Goal: Transaction & Acquisition: Purchase product/service

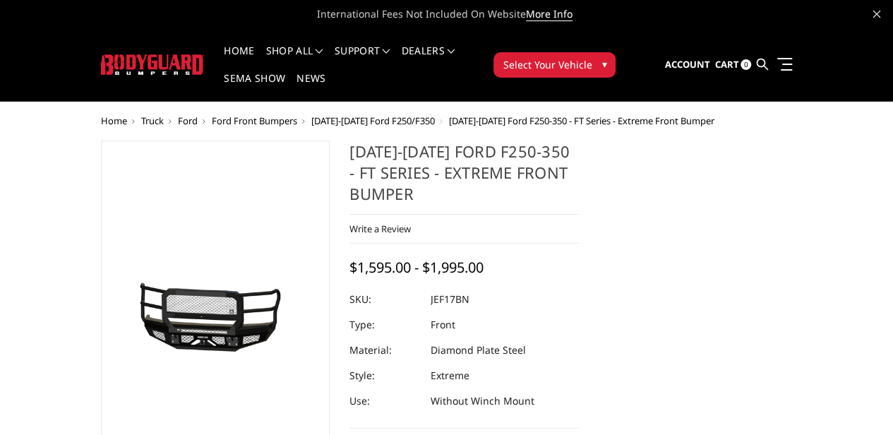
scroll to position [71, 0]
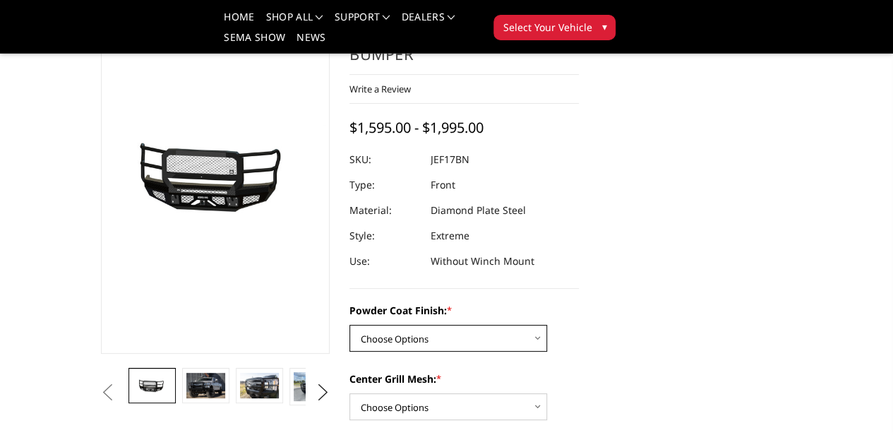
click at [368, 325] on select "Choose Options Bare Metal Gloss Black Powder Coat Textured Black Powder Coat" at bounding box center [448, 338] width 198 height 27
click at [349, 325] on select "Choose Options Bare Metal Gloss Black Powder Coat Textured Black Powder Coat" at bounding box center [448, 338] width 198 height 27
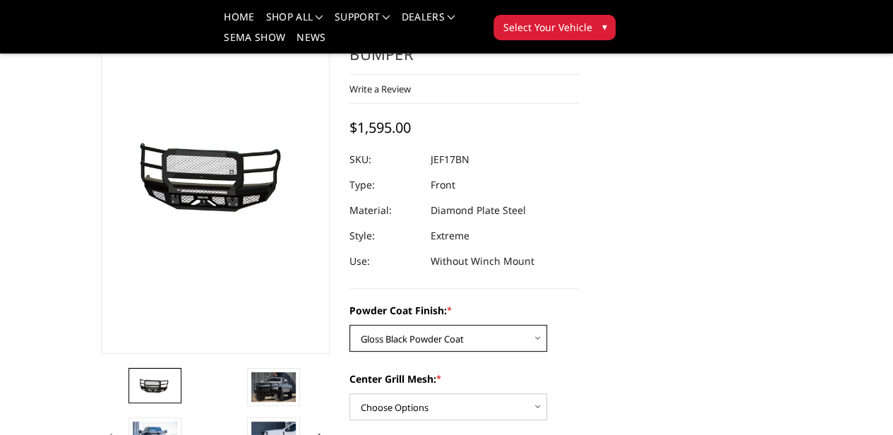
click at [383, 325] on select "Choose Options Bare Metal Gloss Black Powder Coat Textured Black Powder Coat" at bounding box center [448, 338] width 198 height 27
click at [349, 325] on select "Choose Options Bare Metal Gloss Black Powder Coat Textured Black Powder Coat" at bounding box center [448, 338] width 198 height 27
click at [387, 325] on select "Choose Options Bare Metal Gloss Black Powder Coat Textured Black Powder Coat" at bounding box center [448, 338] width 198 height 27
click at [349, 325] on select "Choose Options Bare Metal Gloss Black Powder Coat Textured Black Powder Coat" at bounding box center [448, 338] width 198 height 27
click at [386, 325] on select "Choose Options Bare Metal Gloss Black Powder Coat Textured Black Powder Coat" at bounding box center [448, 338] width 198 height 27
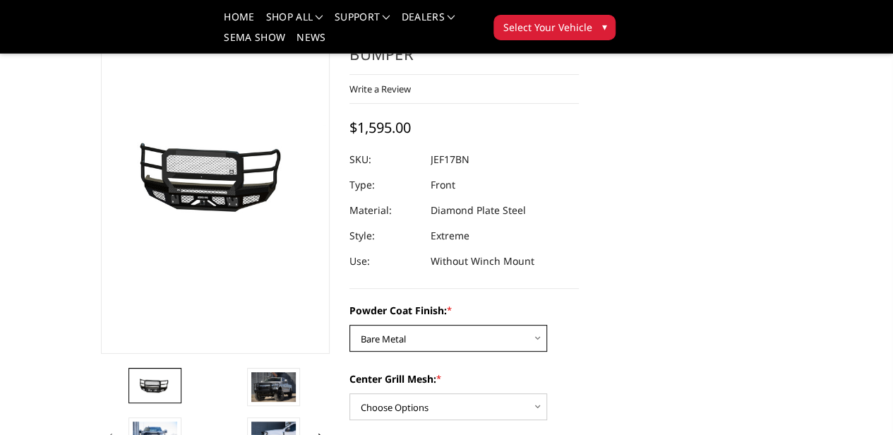
select select "3222"
click at [349, 325] on select "Choose Options Bare Metal Gloss Black Powder Coat Textured Black Powder Coat" at bounding box center [448, 338] width 198 height 27
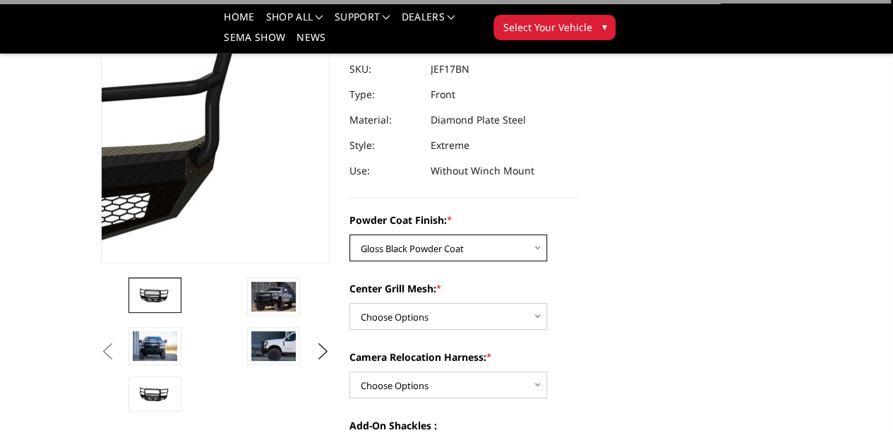
scroll to position [212, 0]
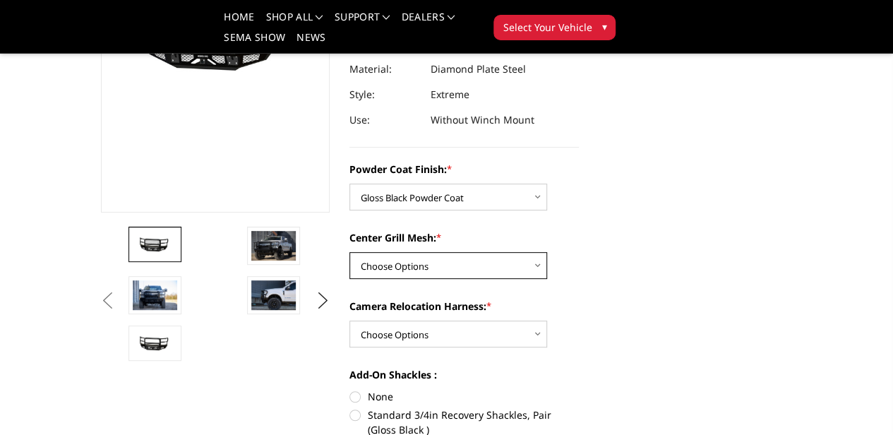
click at [395, 252] on select "Choose Options WITH Expanded Metal in Center Grill WITHOUT Expanded Metal in Ce…" at bounding box center [448, 265] width 198 height 27
click at [349, 252] on select "Choose Options WITH Expanded Metal in Center Grill WITHOUT Expanded Metal in Ce…" at bounding box center [448, 265] width 198 height 27
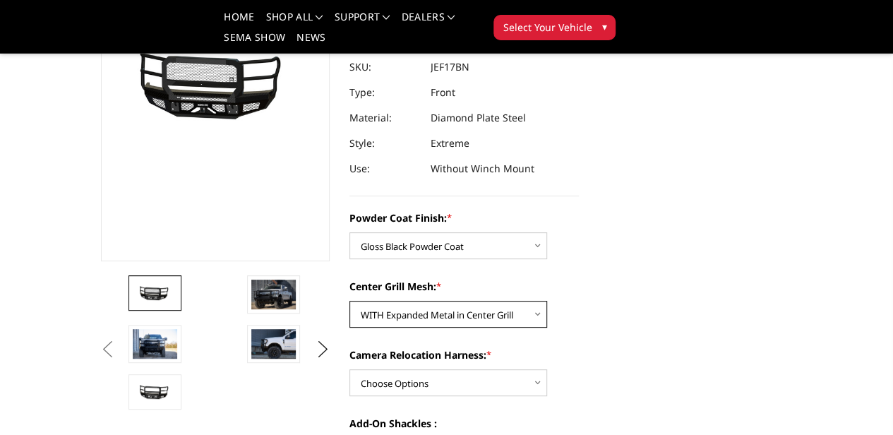
scroll to position [141, 0]
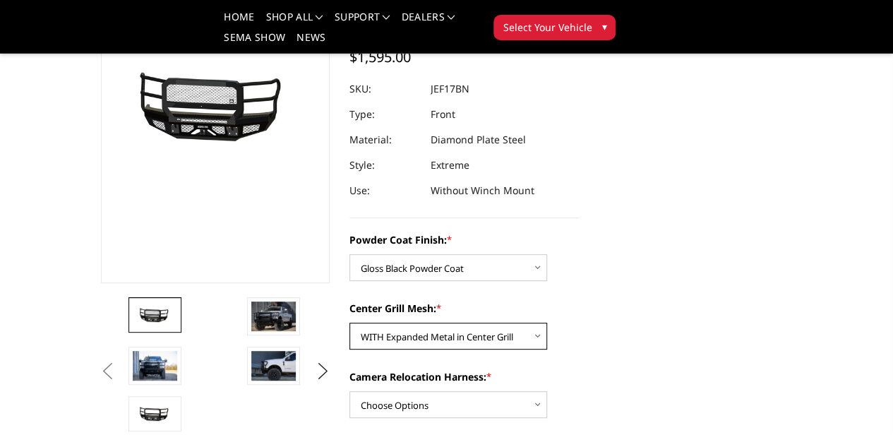
click at [399, 323] on select "Choose Options WITH Expanded Metal in Center Grill WITHOUT Expanded Metal in Ce…" at bounding box center [448, 336] width 198 height 27
click at [349, 323] on select "Choose Options WITH Expanded Metal in Center Grill WITHOUT Expanded Metal in Ce…" at bounding box center [448, 336] width 198 height 27
click at [388, 323] on select "Choose Options WITH Expanded Metal in Center Grill WITHOUT Expanded Metal in Ce…" at bounding box center [448, 336] width 198 height 27
select select "3224"
click at [349, 323] on select "Choose Options WITH Expanded Metal in Center Grill WITHOUT Expanded Metal in Ce…" at bounding box center [448, 336] width 198 height 27
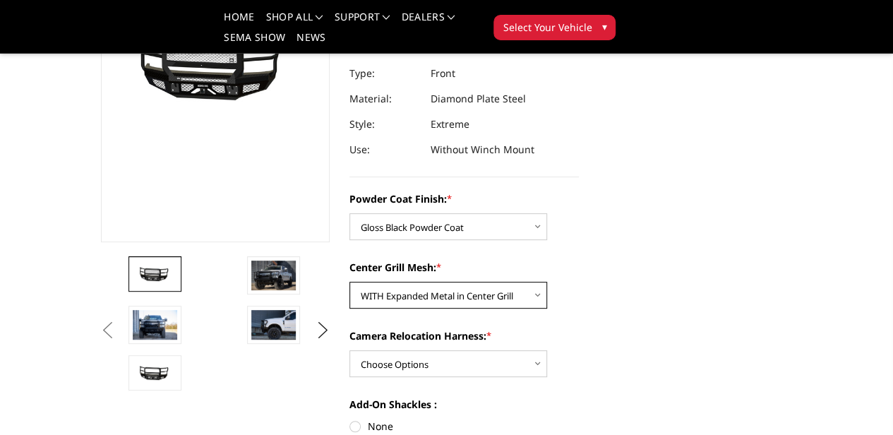
scroll to position [212, 0]
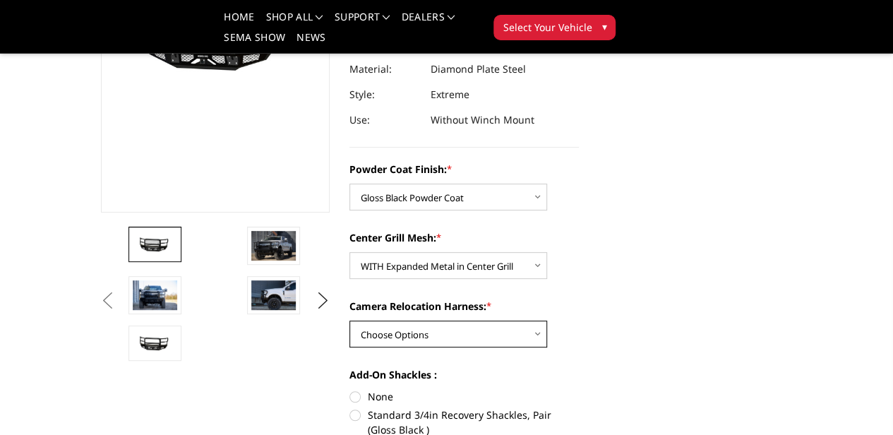
click at [386, 320] on select "Choose Options WITH Camera Relocation Harness WITHOUT Camera Relocation Harness" at bounding box center [448, 333] width 198 height 27
click at [349, 320] on select "Choose Options WITH Camera Relocation Harness WITHOUT Camera Relocation Harness" at bounding box center [448, 333] width 198 height 27
click at [390, 320] on select "Choose Options WITH Camera Relocation Harness WITHOUT Camera Relocation Harness" at bounding box center [448, 333] width 198 height 27
click at [349, 320] on select "Choose Options WITH Camera Relocation Harness WITHOUT Camera Relocation Harness" at bounding box center [448, 333] width 198 height 27
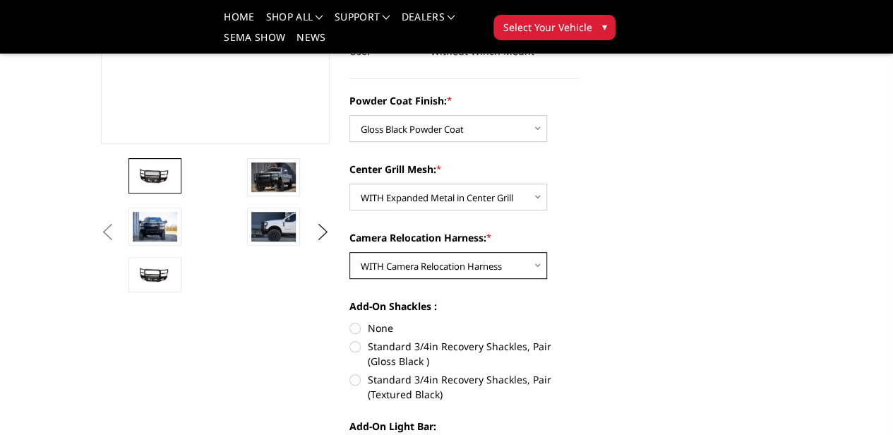
scroll to position [282, 0]
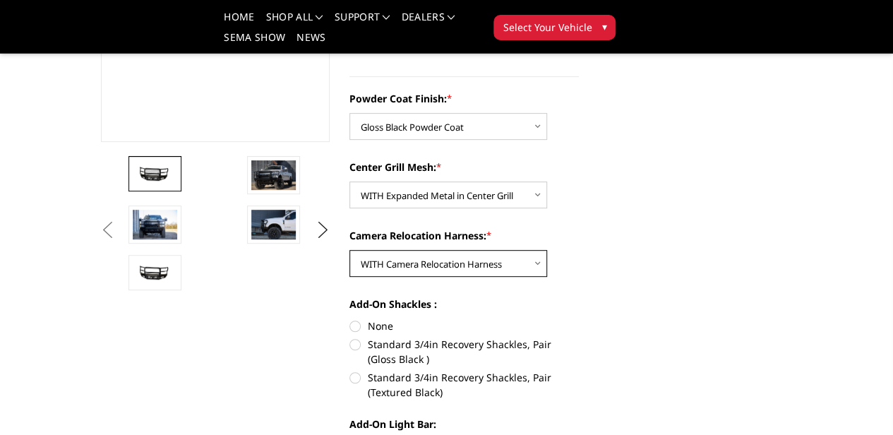
click at [396, 250] on select "Choose Options WITH Camera Relocation Harness WITHOUT Camera Relocation Harness" at bounding box center [448, 263] width 198 height 27
click at [349, 250] on select "Choose Options WITH Camera Relocation Harness WITHOUT Camera Relocation Harness" at bounding box center [448, 263] width 198 height 27
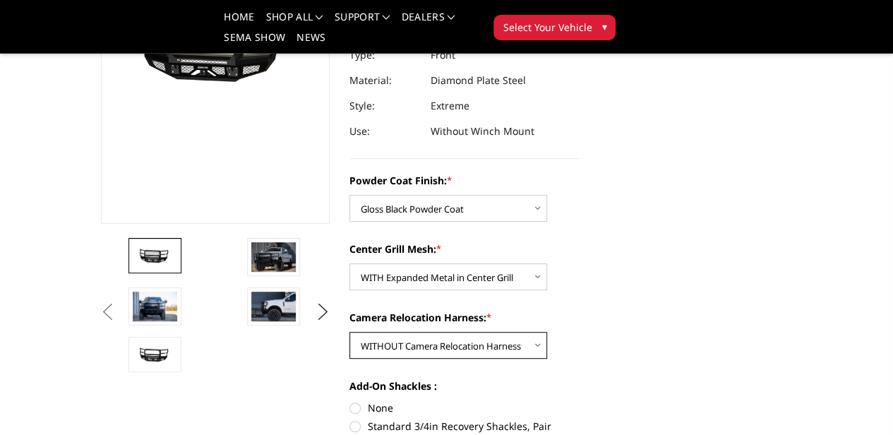
scroll to position [212, 0]
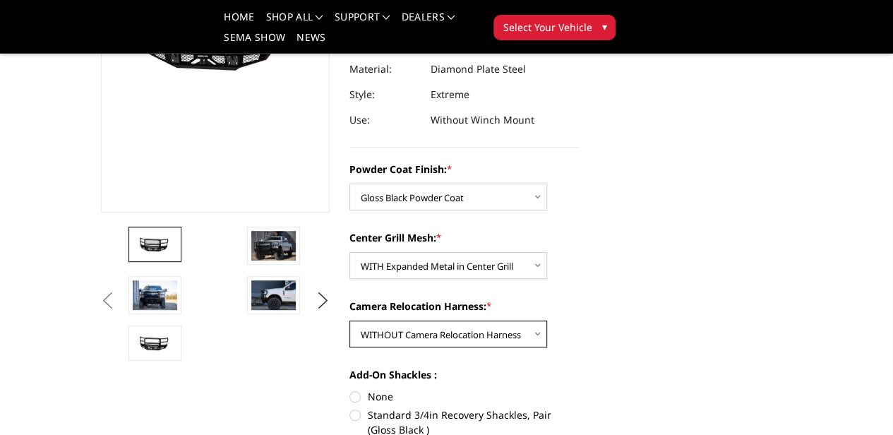
click at [368, 320] on select "Choose Options WITH Camera Relocation Harness WITHOUT Camera Relocation Harness" at bounding box center [448, 333] width 198 height 27
select select "3226"
click at [349, 320] on select "Choose Options WITH Camera Relocation Harness WITHOUT Camera Relocation Harness" at bounding box center [448, 333] width 198 height 27
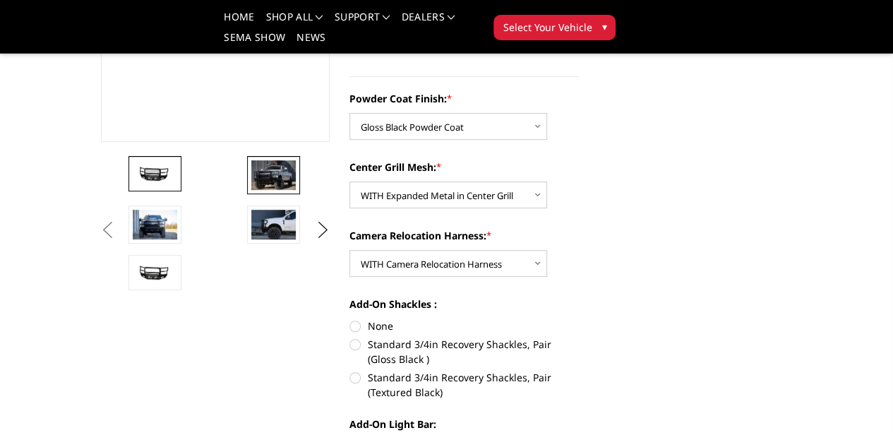
click at [251, 190] on img at bounding box center [273, 175] width 44 height 30
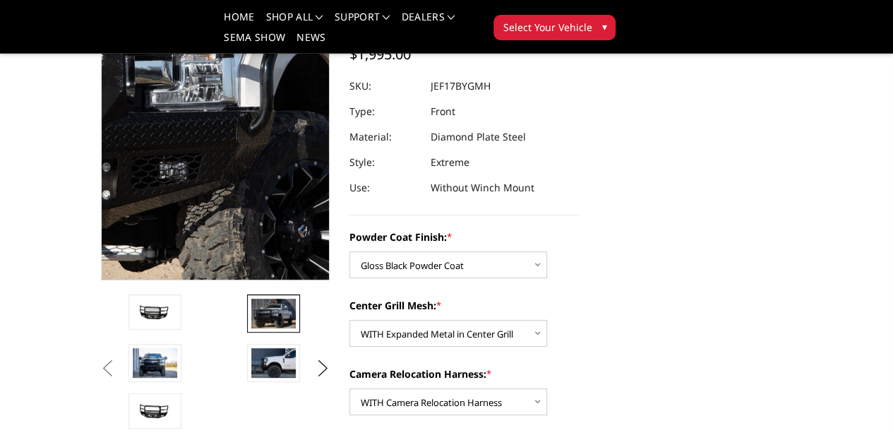
scroll to position [112, 0]
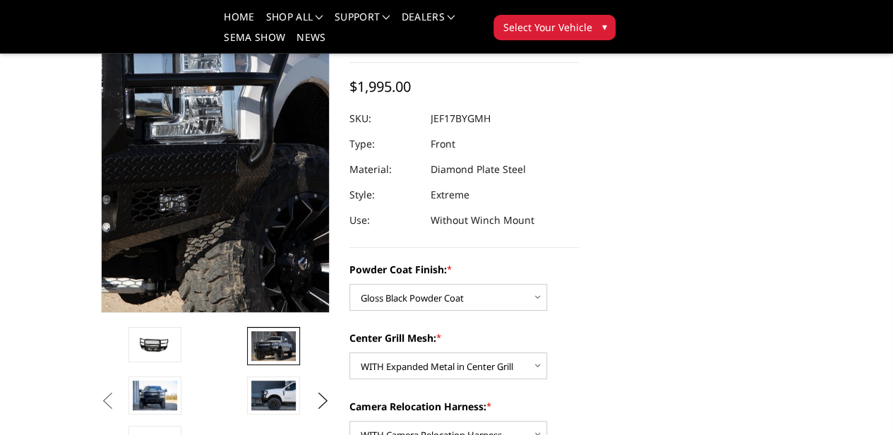
click at [212, 356] on img at bounding box center [174, 94] width 903 height 602
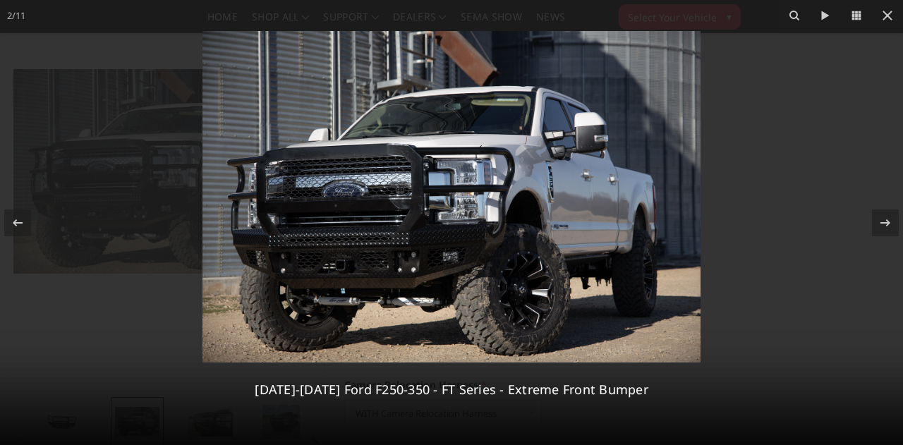
click at [444, 235] on img at bounding box center [452, 197] width 498 height 332
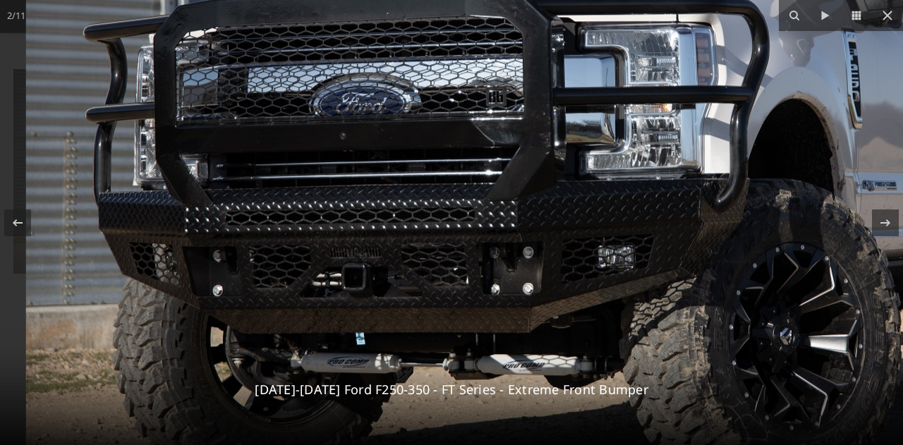
drag, startPoint x: 393, startPoint y: 288, endPoint x: 594, endPoint y: 260, distance: 203.0
click at [594, 260] on img at bounding box center [619, 114] width 1186 height 790
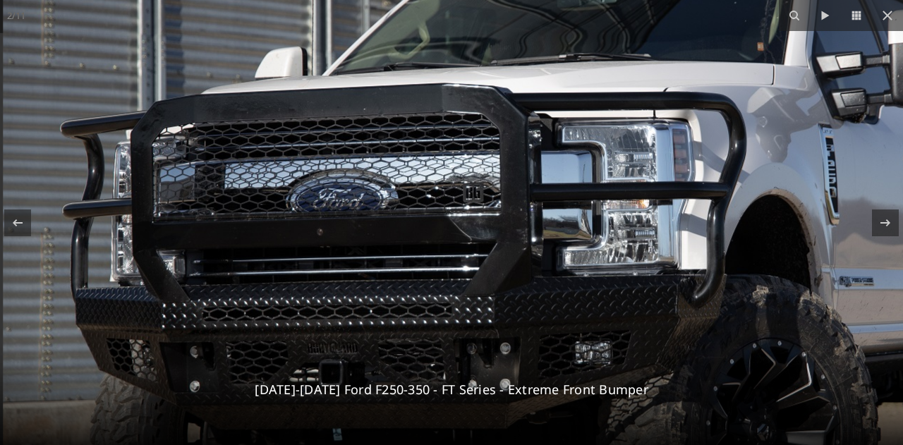
drag, startPoint x: 405, startPoint y: 211, endPoint x: 409, endPoint y: 291, distance: 80.6
click at [409, 291] on img at bounding box center [596, 210] width 1186 height 790
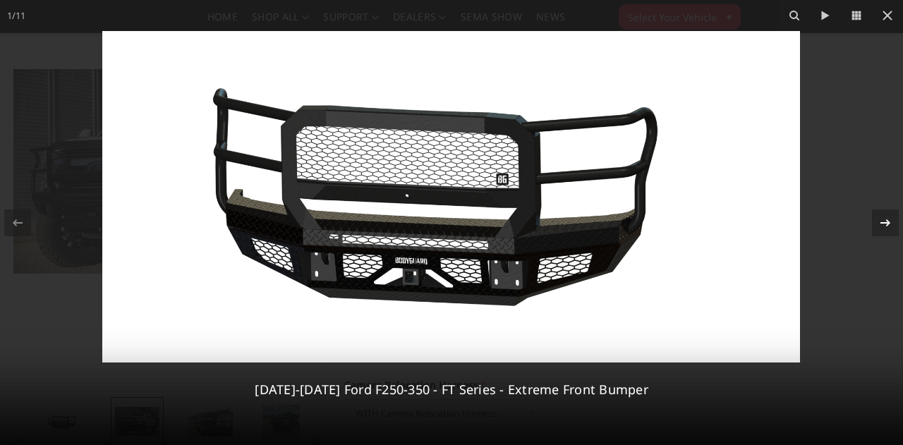
click at [882, 217] on icon at bounding box center [885, 223] width 17 height 17
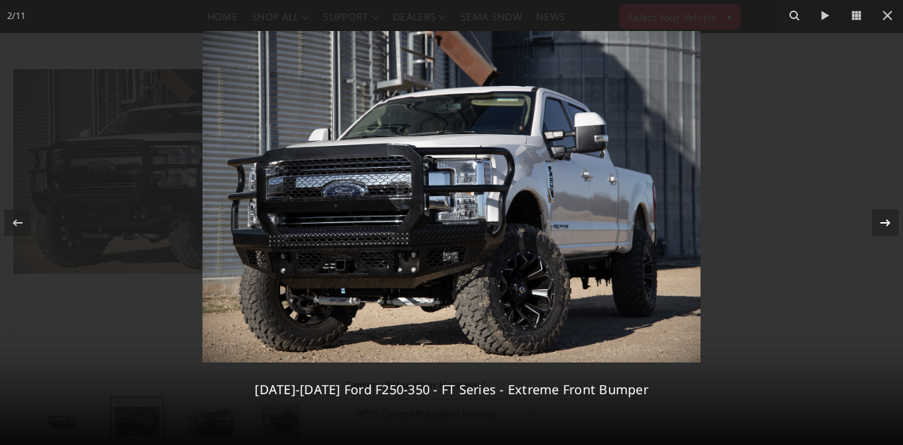
click at [882, 217] on icon at bounding box center [885, 223] width 17 height 17
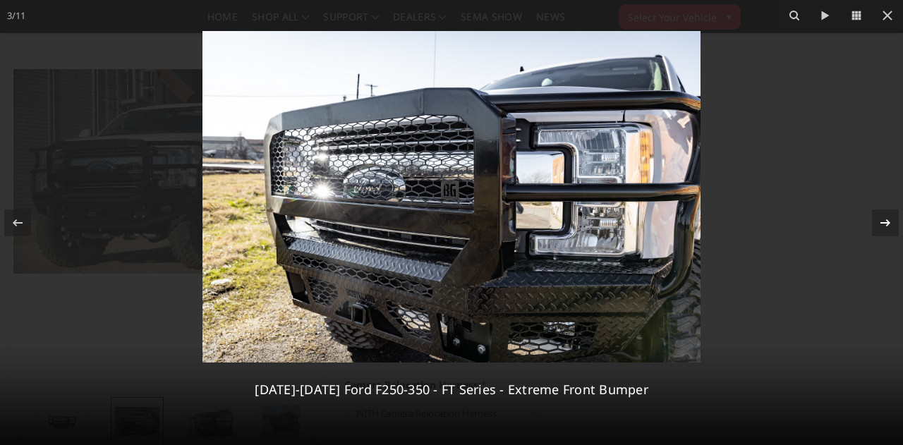
click at [879, 219] on icon at bounding box center [885, 223] width 17 height 17
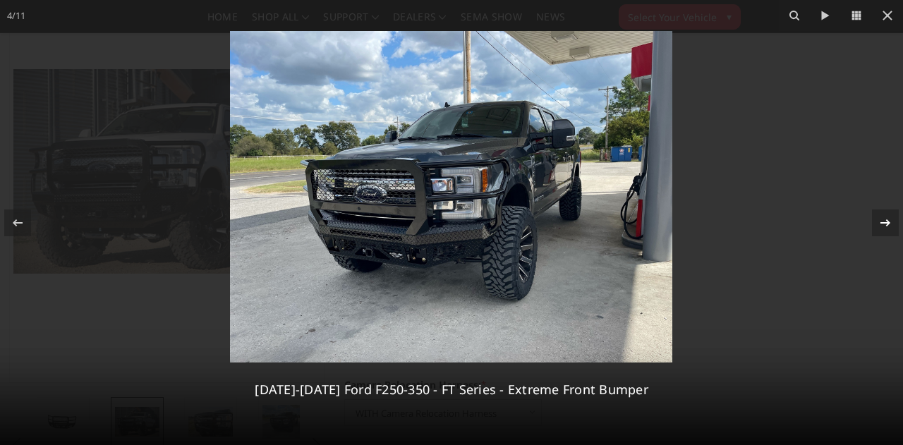
click at [892, 228] on icon at bounding box center [885, 223] width 17 height 17
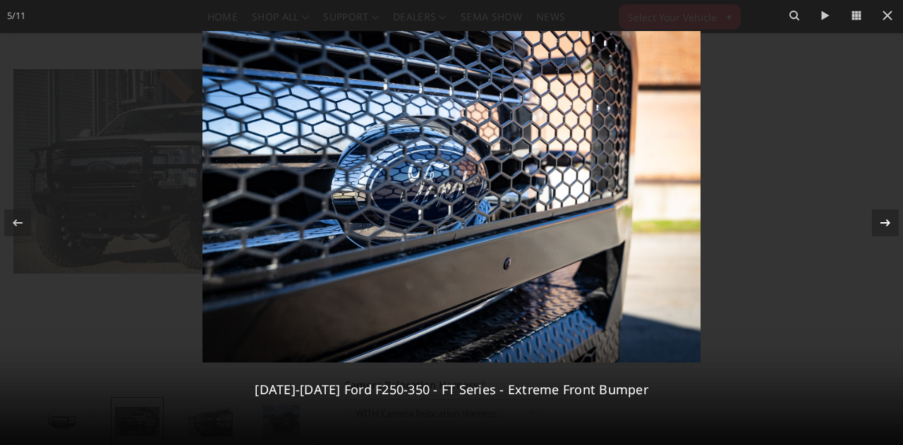
click at [889, 231] on div at bounding box center [885, 223] width 27 height 27
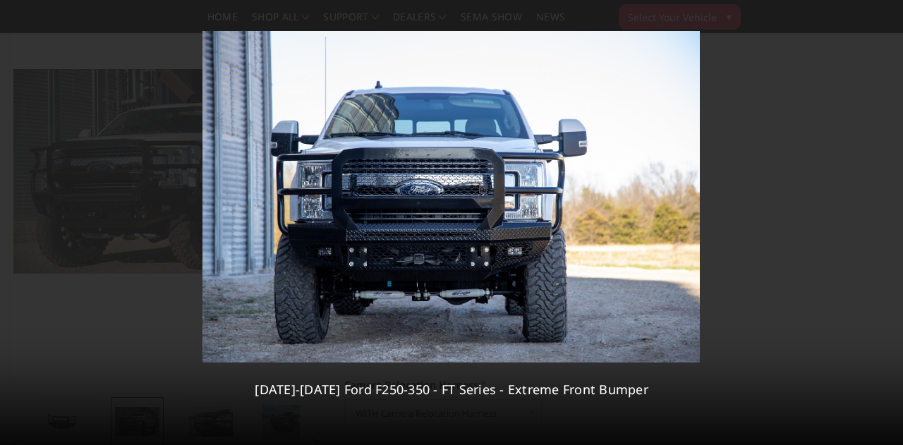
click at [889, 231] on div "6 / [PHONE_NUMBER][DATE][DATE] Ford F250-350 - FT Series - Extreme Front Bumper" at bounding box center [451, 222] width 903 height 445
click at [889, 226] on icon at bounding box center [885, 223] width 17 height 17
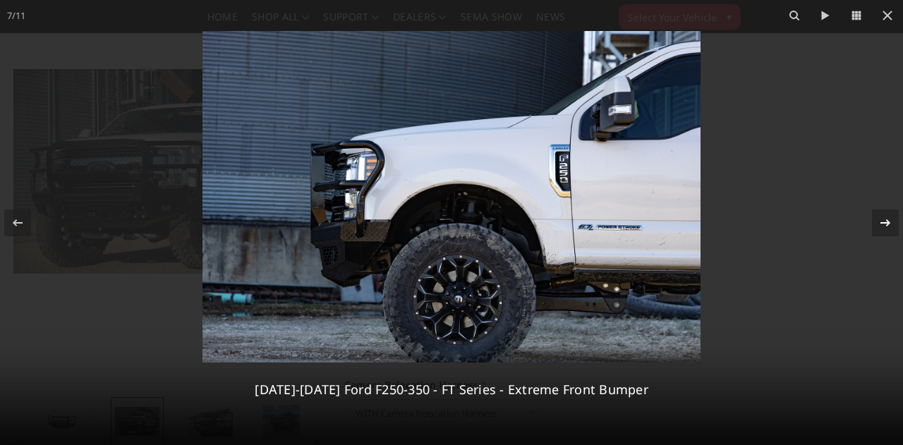
click at [889, 226] on icon at bounding box center [885, 223] width 17 height 17
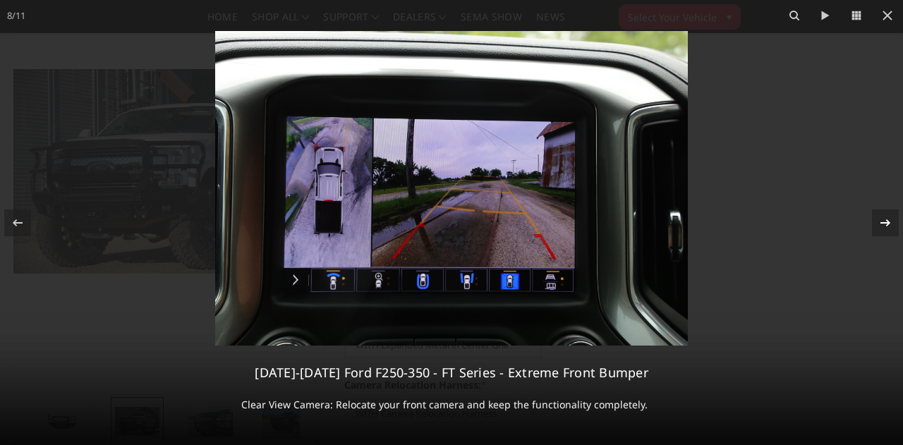
click at [878, 224] on icon at bounding box center [885, 223] width 17 height 17
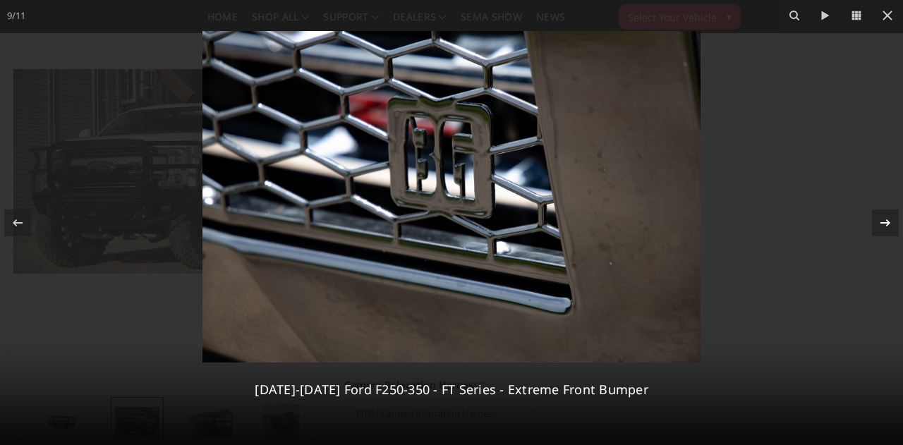
click at [878, 227] on icon at bounding box center [885, 223] width 17 height 17
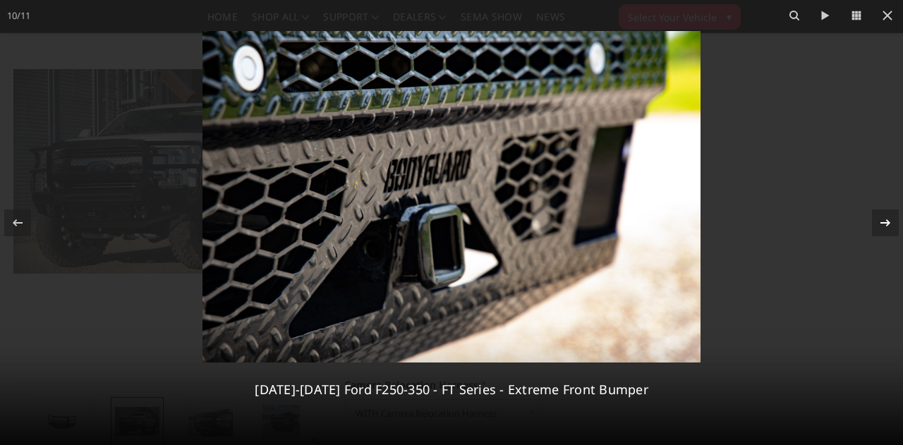
click at [877, 228] on icon at bounding box center [885, 223] width 17 height 17
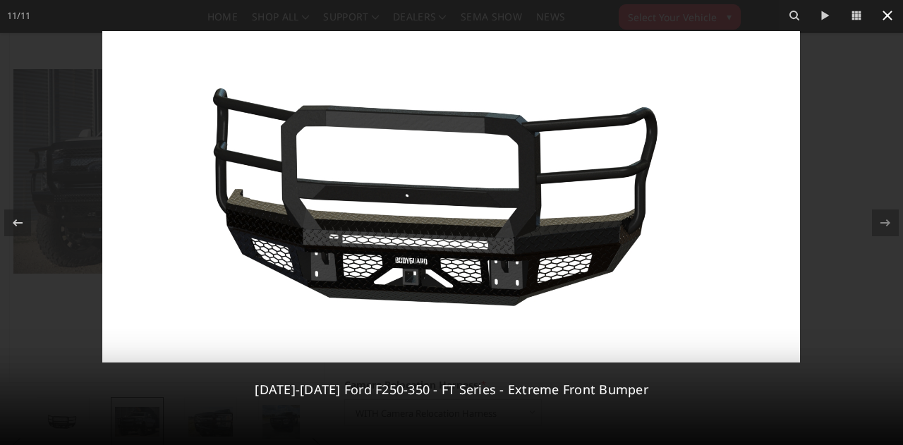
click at [892, 13] on button at bounding box center [887, 15] width 31 height 31
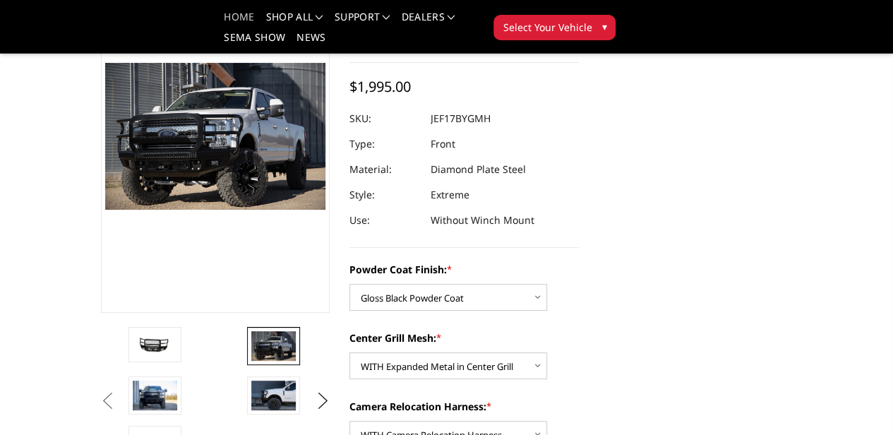
click at [224, 13] on link "Home" at bounding box center [239, 22] width 30 height 20
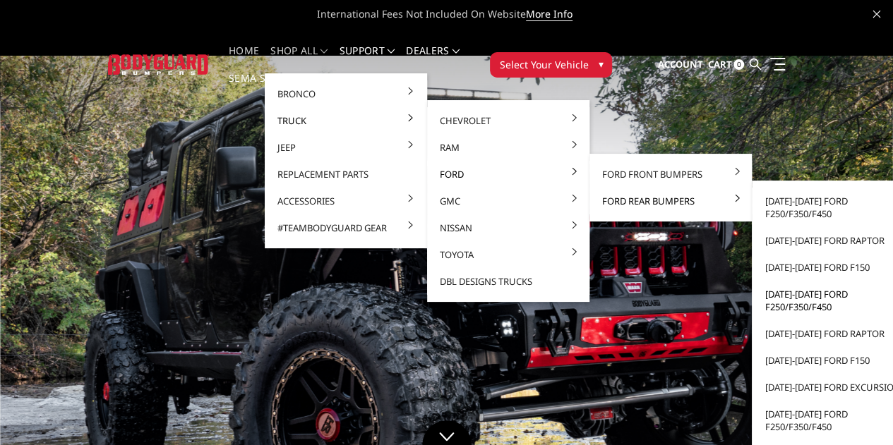
click at [770, 309] on link "[DATE]-[DATE] Ford F250/F350/F450" at bounding box center [832, 301] width 151 height 40
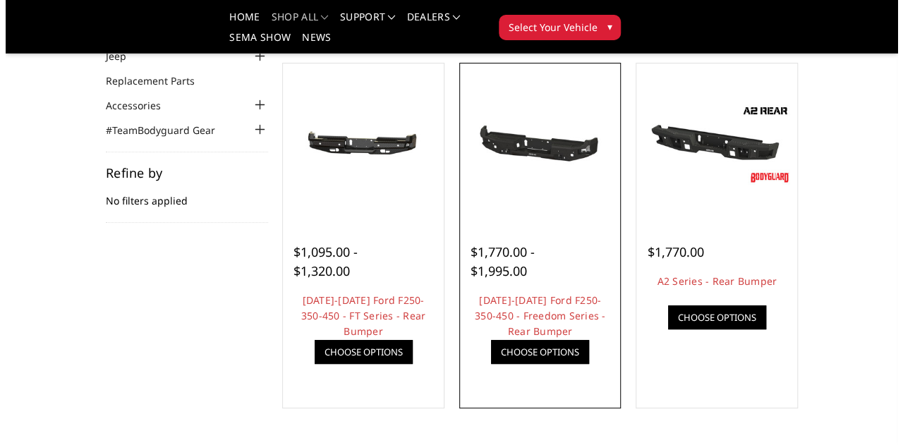
scroll to position [141, 0]
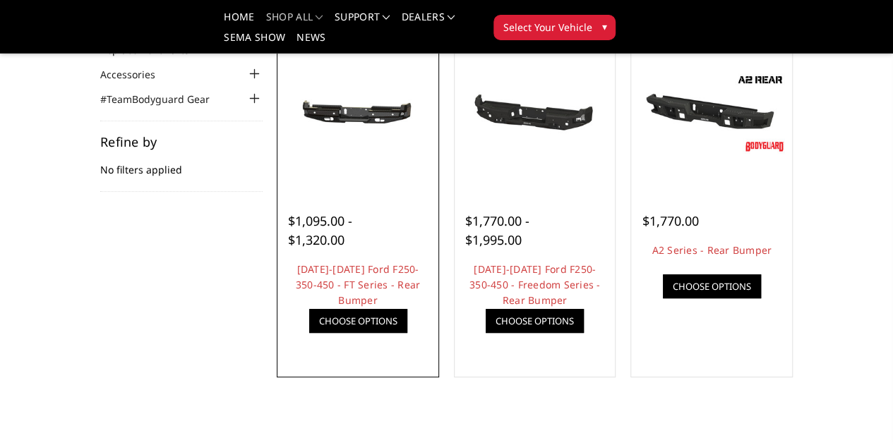
click at [0, 0] on link "Quick view" at bounding box center [0, 0] width 0 height 0
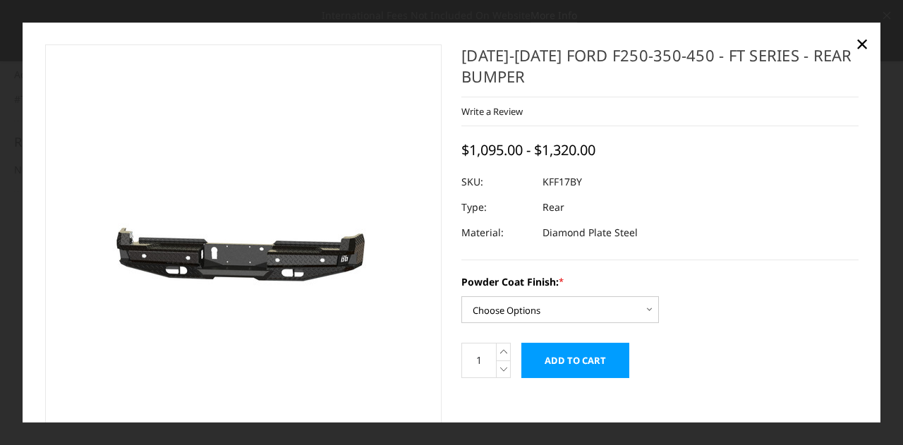
click at [318, 263] on img at bounding box center [140, 257] width 903 height 430
click at [356, 256] on img at bounding box center [95, 257] width 903 height 430
click at [339, 266] on img at bounding box center [112, 257] width 903 height 430
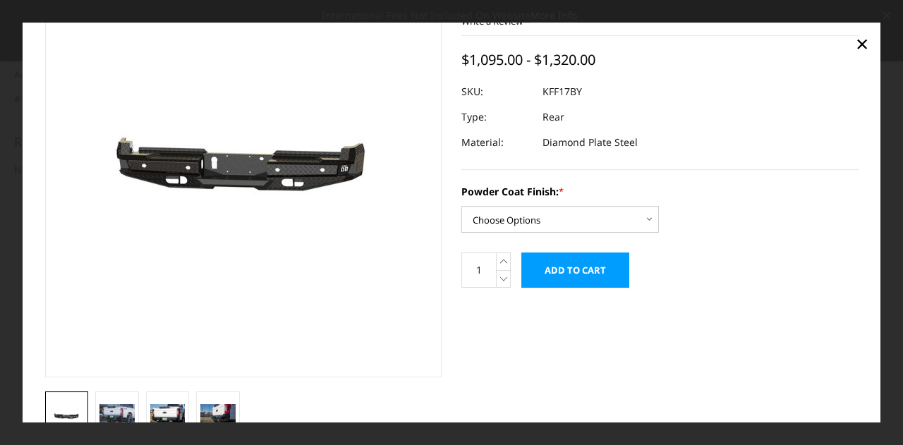
scroll to position [131, 0]
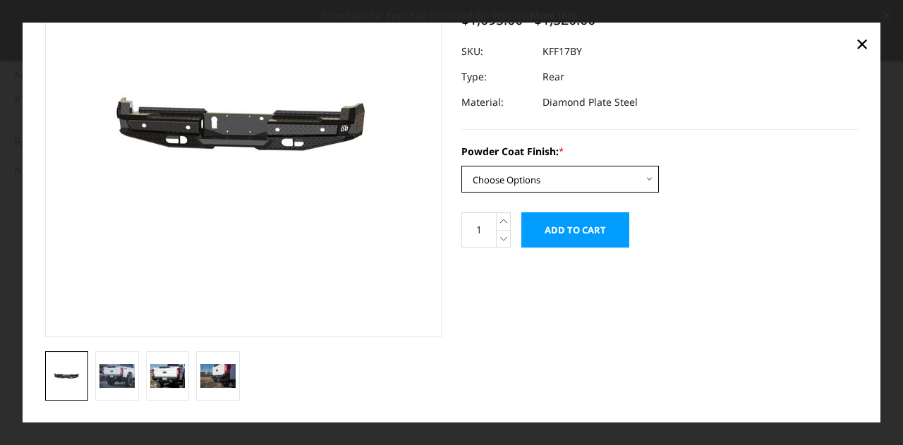
click at [500, 183] on select "Choose Options Bare Metal Gloss Black Powder Coat Textured Black Powder Coat" at bounding box center [561, 179] width 198 height 27
select select "3409"
click at [462, 166] on select "Choose Options Bare Metal Gloss Black Powder Coat Textured Black Powder Coat" at bounding box center [561, 179] width 198 height 27
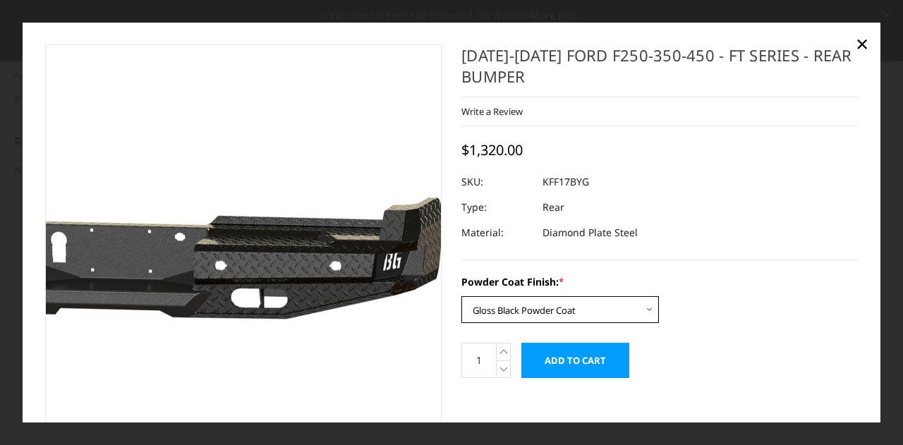
scroll to position [71, 0]
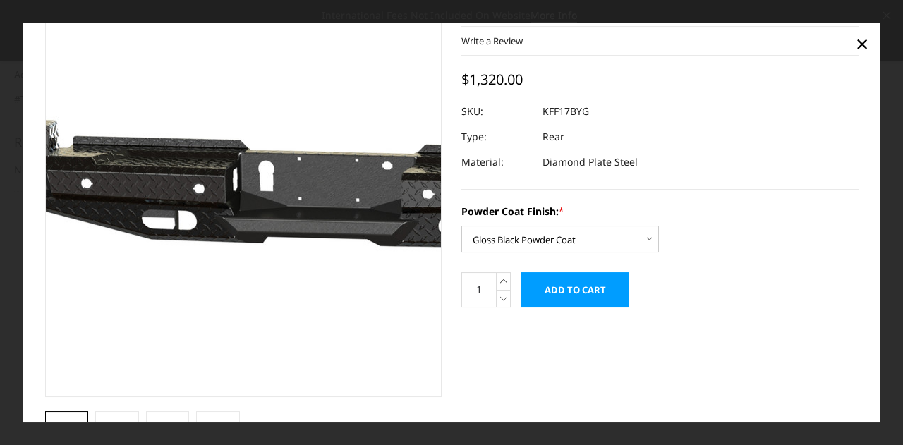
click at [164, 293] on img at bounding box center [340, 184] width 903 height 430
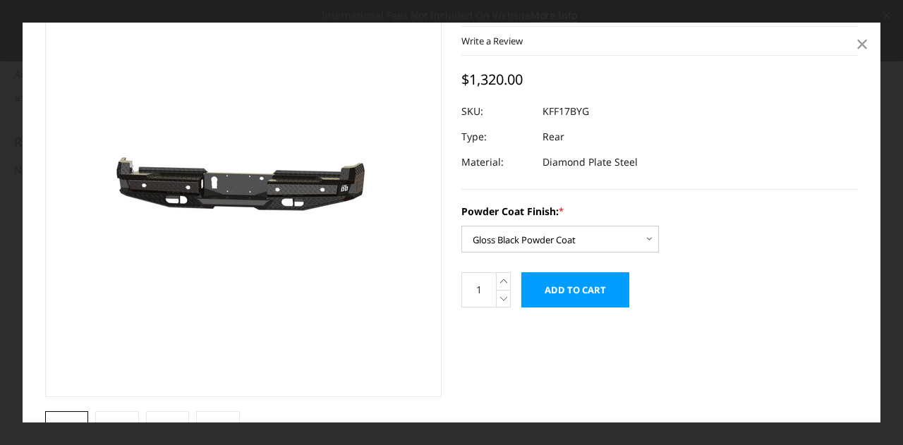
click at [860, 42] on span "×" at bounding box center [862, 43] width 13 height 30
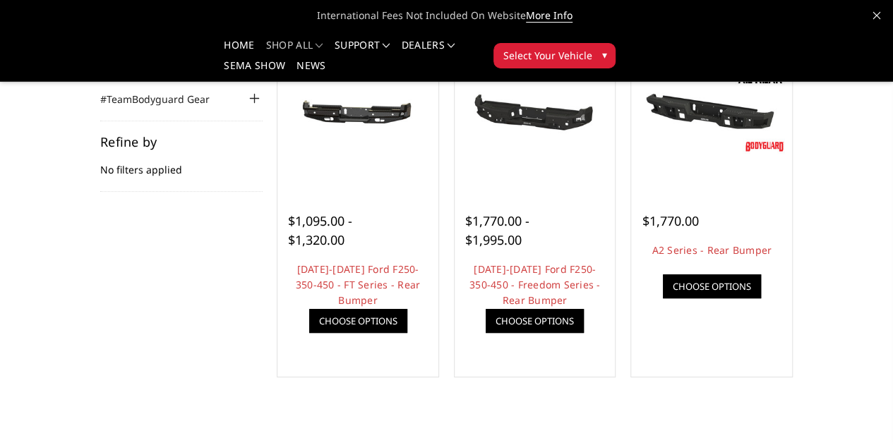
click at [0, 0] on link "Quick view" at bounding box center [0, 0] width 0 height 0
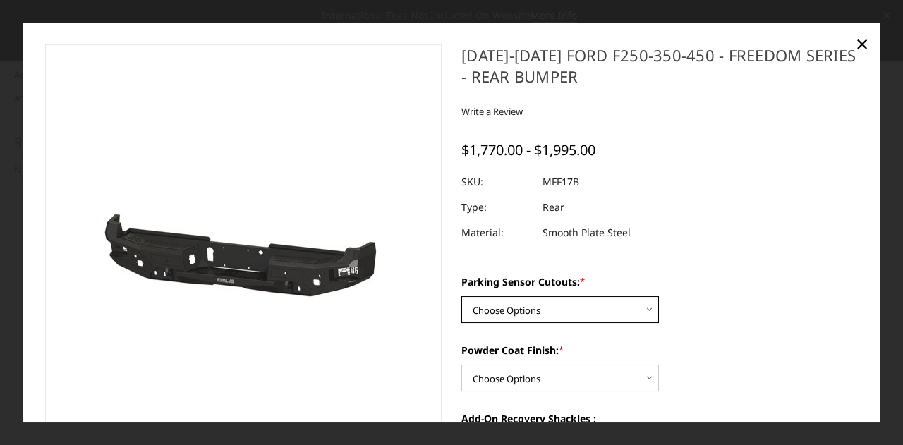
click at [560, 318] on select "Choose Options No - Without Parking Sensor Cutouts Yes - With Parking Sensor Cu…" at bounding box center [561, 309] width 198 height 27
select select "3074"
click at [462, 296] on select "Choose Options No - Without Parking Sensor Cutouts Yes - With Parking Sensor Cu…" at bounding box center [561, 309] width 198 height 27
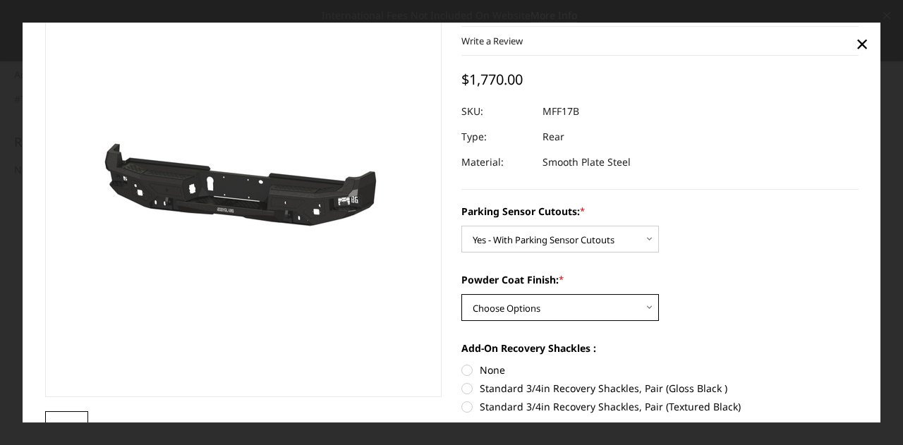
click at [532, 303] on select "Choose Options Bare Metal Texture Black Powder Coat" at bounding box center [561, 307] width 198 height 27
select select "3076"
click at [462, 294] on select "Choose Options Bare Metal Texture Black Powder Coat" at bounding box center [561, 307] width 198 height 27
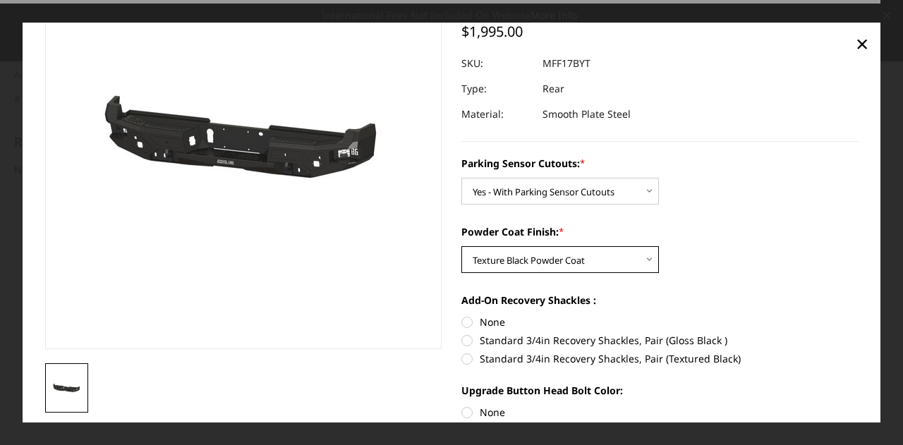
scroll to position [141, 0]
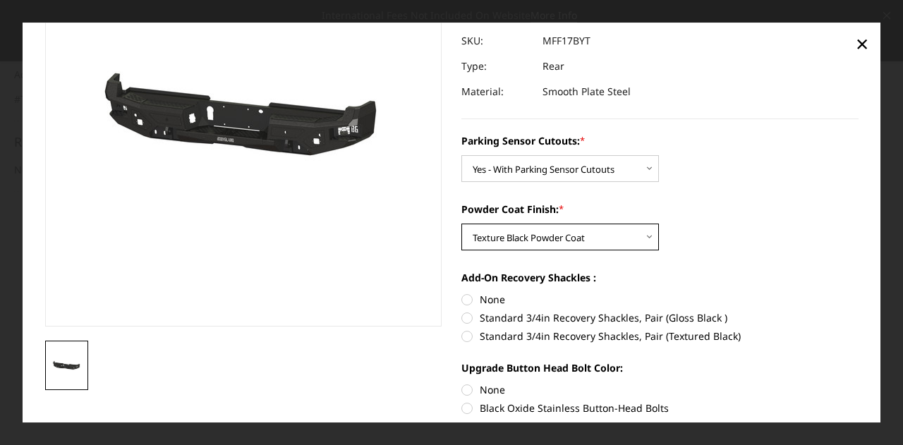
click at [515, 230] on select "Choose Options Bare Metal Texture Black Powder Coat" at bounding box center [561, 237] width 198 height 27
click at [462, 224] on select "Choose Options Bare Metal Texture Black Powder Coat" at bounding box center [561, 237] width 198 height 27
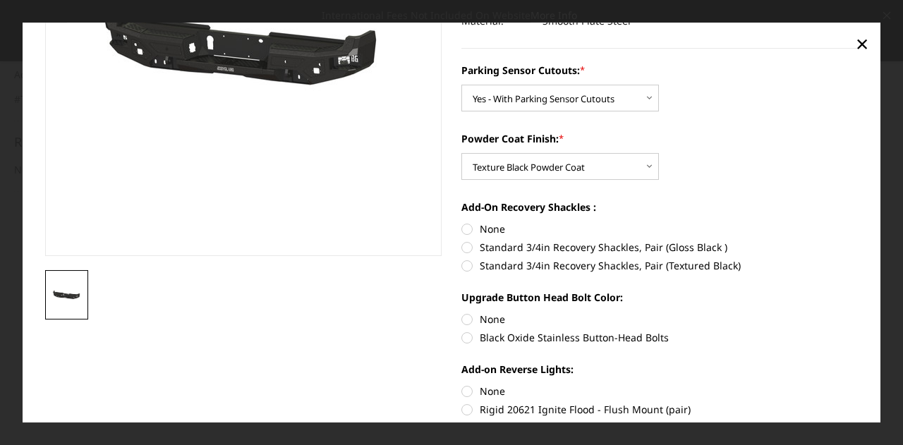
click at [545, 245] on label "Standard 3/4in Recovery Shackles, Pair (Gloss Black )" at bounding box center [660, 247] width 397 height 15
click at [859, 222] on input "Standard 3/4in Recovery Shackles, Pair (Gloss Black )" at bounding box center [859, 222] width 1 height 1
radio input "true"
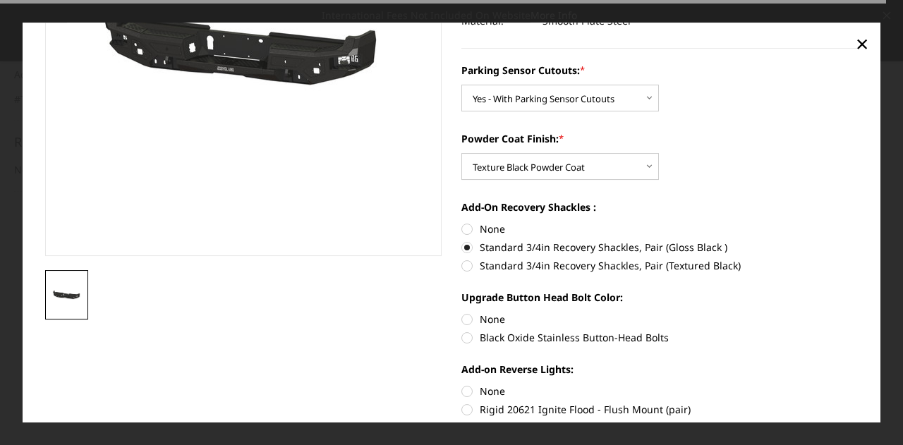
click at [545, 265] on label "Standard 3/4in Recovery Shackles, Pair (Textured Black)" at bounding box center [660, 265] width 397 height 15
click at [859, 241] on input "Standard 3/4in Recovery Shackles, Pair (Textured Black)" at bounding box center [859, 240] width 1 height 1
radio input "true"
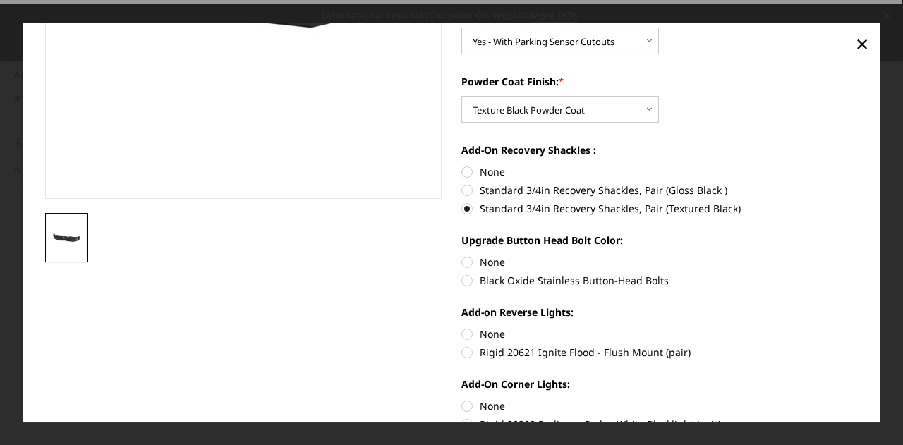
scroll to position [282, 0]
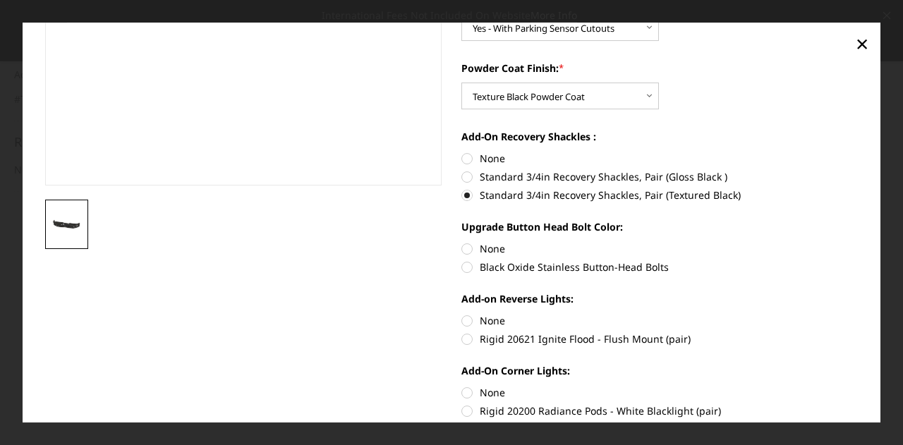
click at [519, 267] on label "Black Oxide Stainless Button-Head Bolts" at bounding box center [660, 267] width 397 height 15
click at [859, 242] on input "Black Oxide Stainless Button-Head Bolts" at bounding box center [859, 241] width 1 height 1
radio input "true"
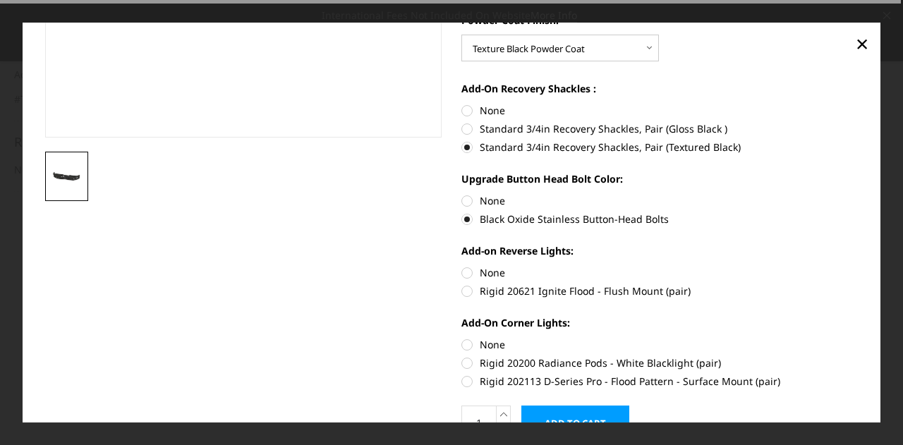
scroll to position [353, 0]
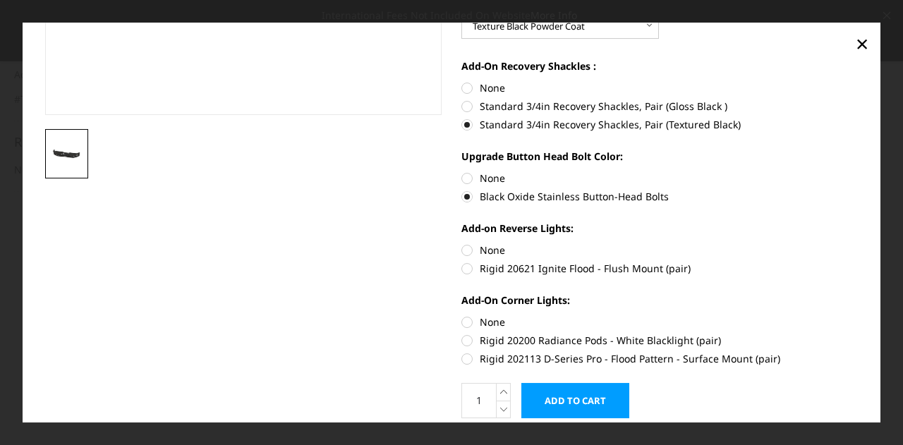
click at [520, 270] on label "Rigid 20621 Ignite Flood - Flush Mount (pair)" at bounding box center [660, 268] width 397 height 15
click at [859, 243] on input "Rigid 20621 Ignite Flood - Flush Mount (pair)" at bounding box center [859, 243] width 1 height 1
radio input "true"
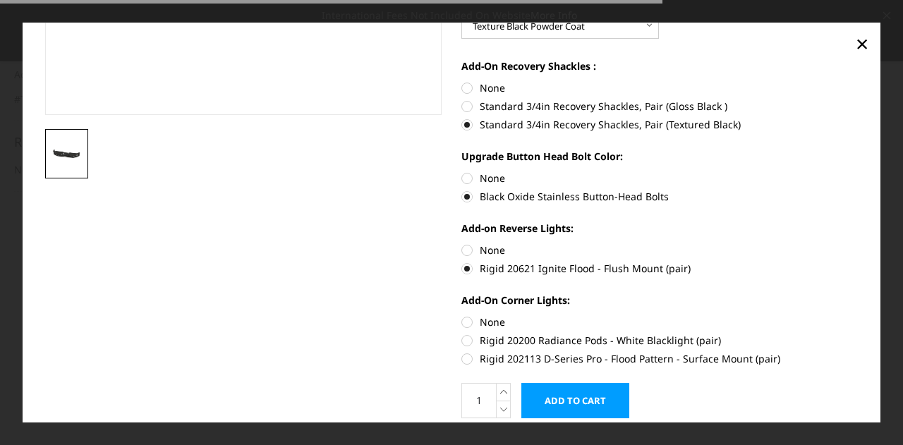
scroll to position [405, 0]
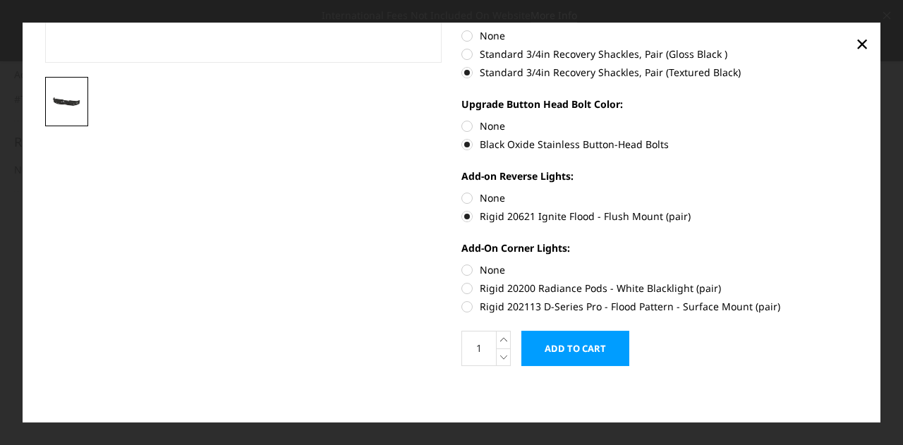
click at [546, 308] on label "Rigid 202113 D-Series Pro - Flood Pattern - Surface Mount (pair)" at bounding box center [660, 306] width 397 height 15
click at [859, 282] on input "Rigid 202113 D-Series Pro - Flood Pattern - Surface Mount (pair)" at bounding box center [859, 281] width 1 height 1
radio input "true"
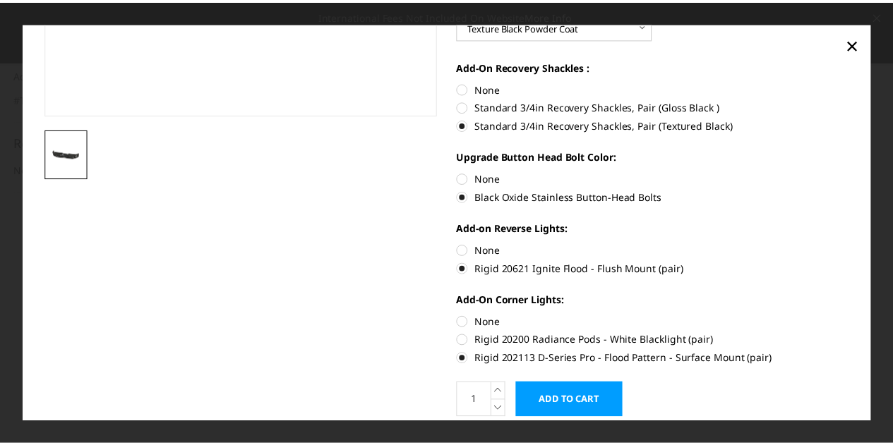
scroll to position [0, 0]
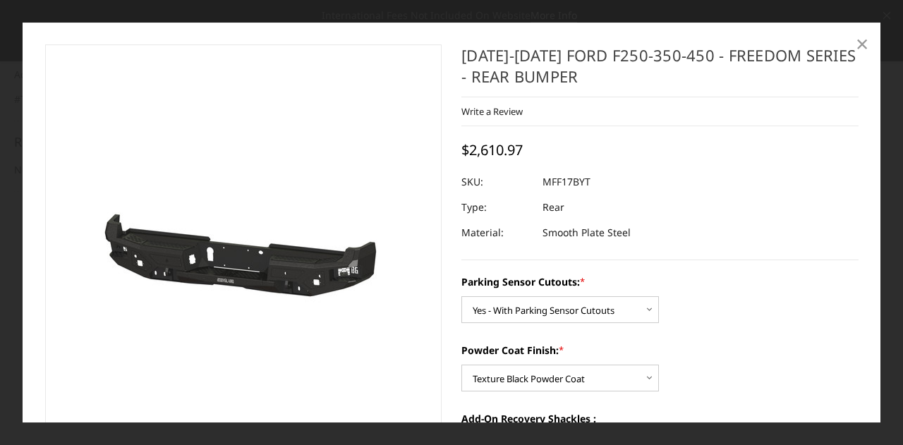
click at [860, 44] on span "×" at bounding box center [862, 43] width 13 height 30
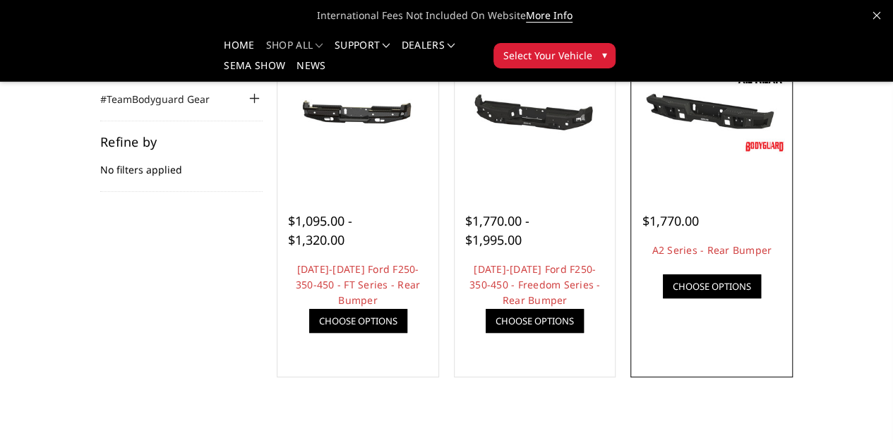
click at [0, 0] on img at bounding box center [0, 0] width 0 height 0
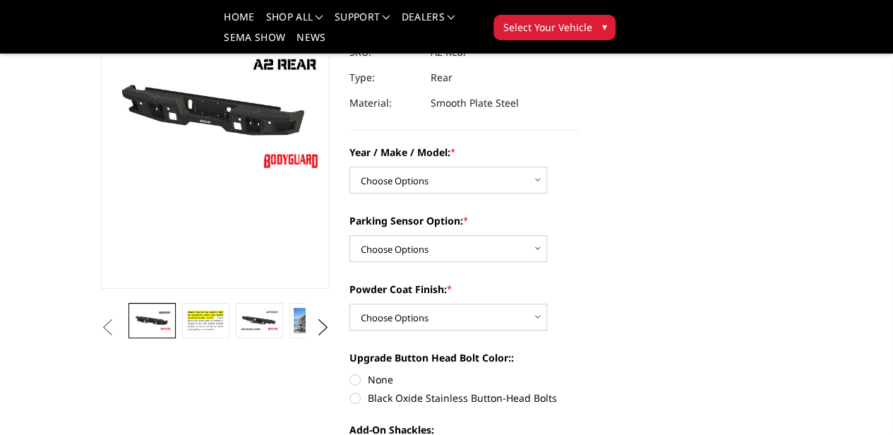
scroll to position [141, 0]
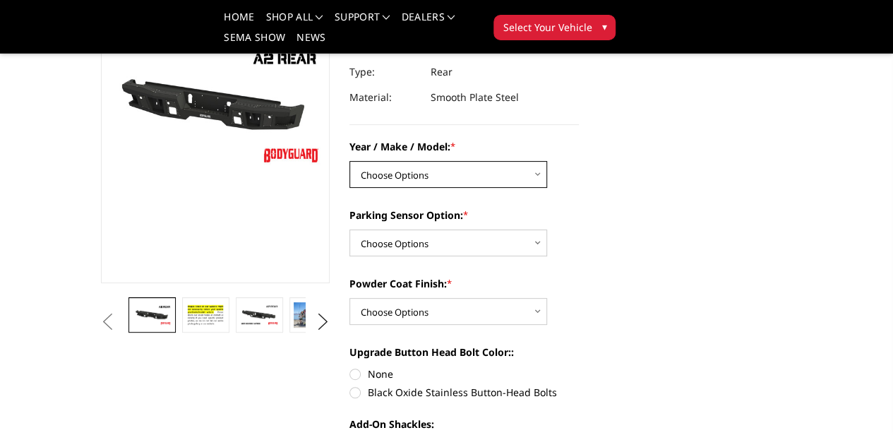
click at [475, 166] on select "Choose Options Chevrolet/GMC 20-24 2500 / 3500 Chevrolet/GMC 15-19 2500 / 3500 …" at bounding box center [448, 174] width 198 height 27
select select "1467"
click at [349, 161] on select "Choose Options Chevrolet/GMC 20-24 2500 / 3500 Chevrolet/GMC 15-19 2500 / 3500 …" at bounding box center [448, 174] width 198 height 27
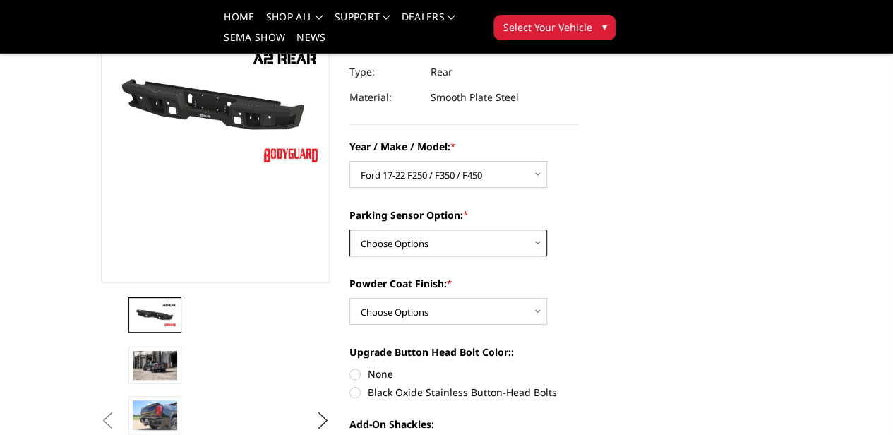
click at [433, 241] on select "Choose Options Yes - With sensor cutouts No - Without sensor cutouts" at bounding box center [448, 242] width 198 height 27
select select "564"
click at [349, 229] on select "Choose Options Yes - With sensor cutouts No - Without sensor cutouts" at bounding box center [448, 242] width 198 height 27
click at [435, 309] on select "Choose Options Bare metal (included) Texture black powder coat" at bounding box center [448, 311] width 198 height 27
select select "549"
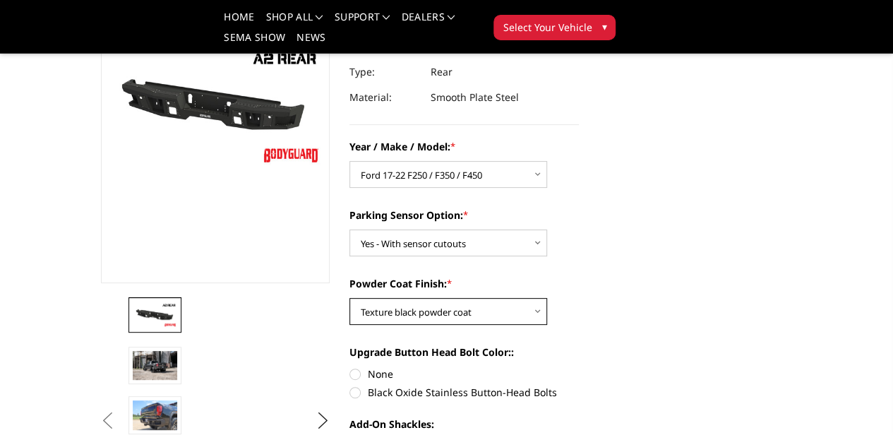
click at [349, 298] on select "Choose Options Bare metal (included) Texture black powder coat" at bounding box center [448, 311] width 198 height 27
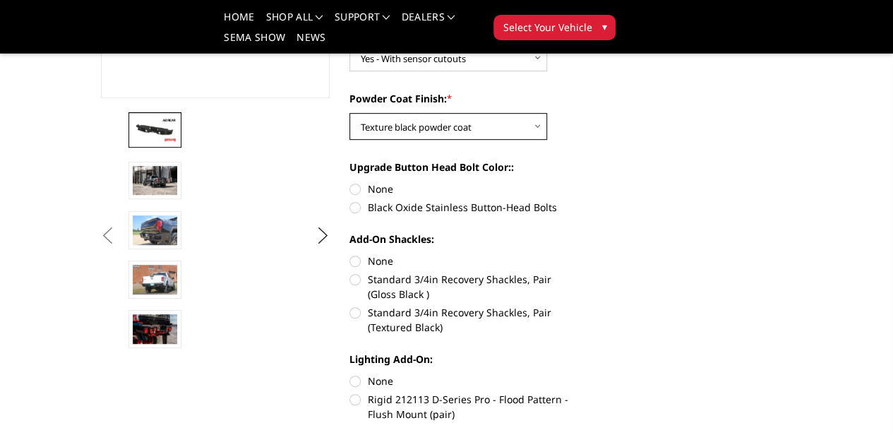
scroll to position [353, 0]
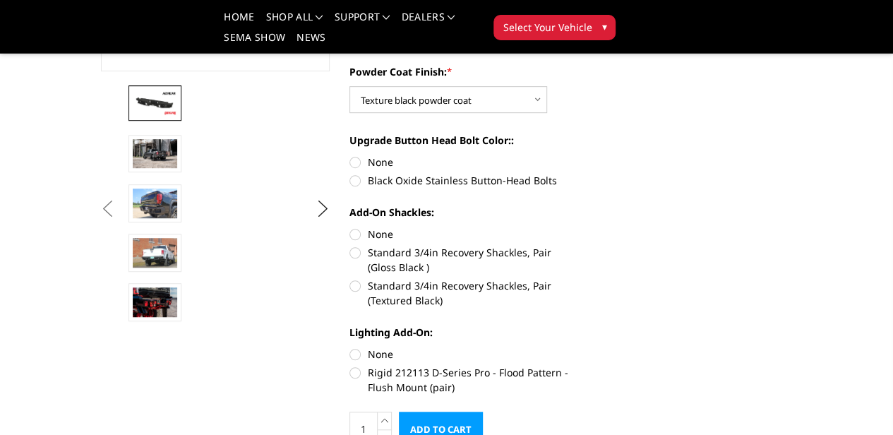
click at [459, 183] on label "Black Oxide Stainless Button-Head Bolts" at bounding box center [463, 180] width 229 height 15
click at [579, 155] on input "Black Oxide Stainless Button-Head Bolts" at bounding box center [579, 155] width 1 height 1
radio input "true"
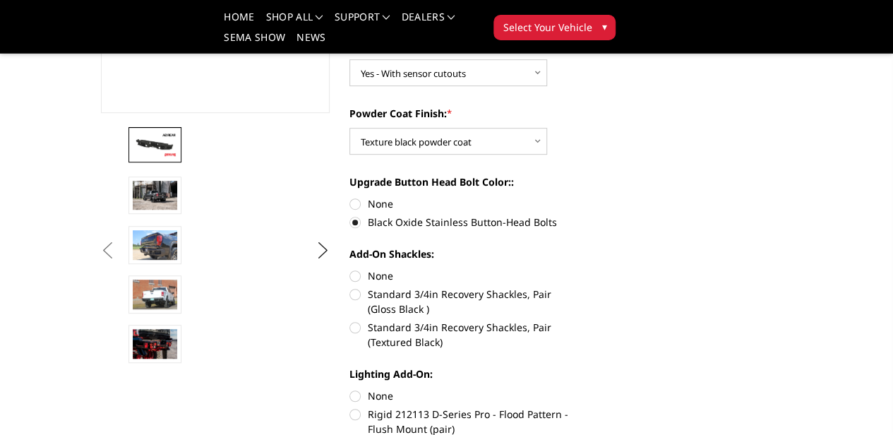
scroll to position [282, 0]
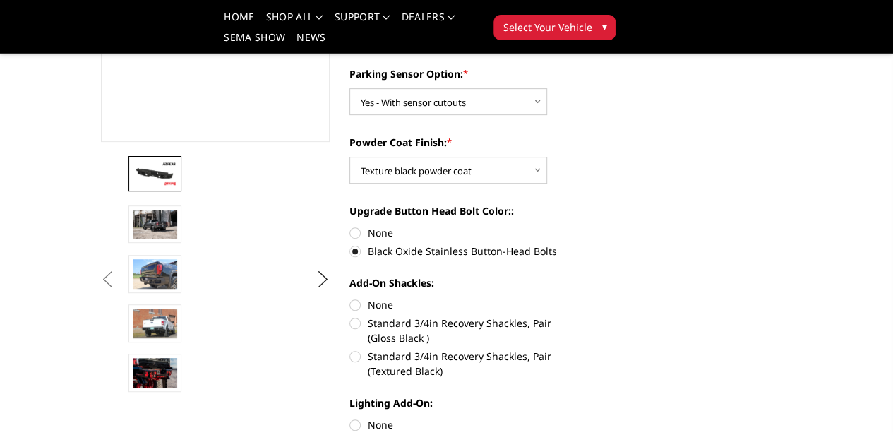
click at [380, 234] on label "None" at bounding box center [463, 232] width 229 height 15
click at [350, 226] on input "None" at bounding box center [349, 225] width 1 height 1
radio input "true"
click at [433, 255] on label "Black Oxide Stainless Button-Head Bolts" at bounding box center [463, 250] width 229 height 15
click at [579, 226] on input "Black Oxide Stainless Button-Head Bolts" at bounding box center [579, 225] width 1 height 1
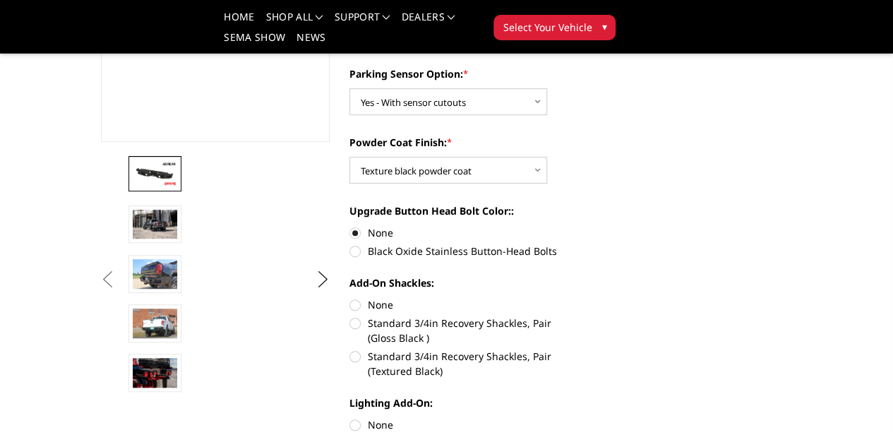
radio input "true"
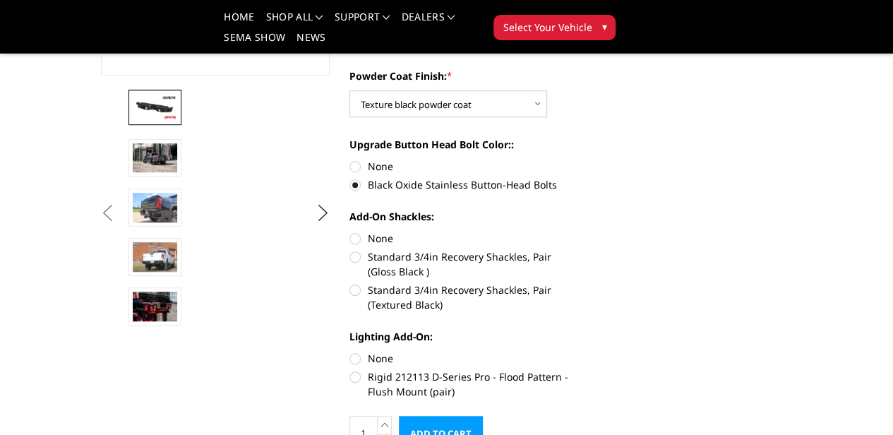
scroll to position [353, 0]
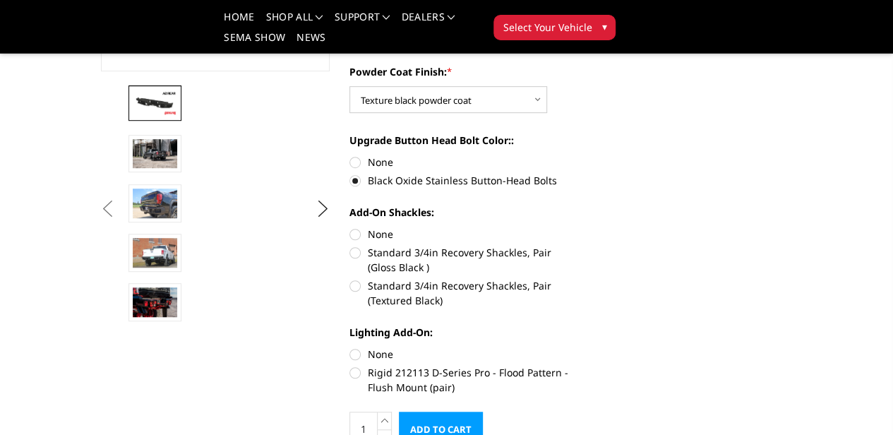
click at [433, 253] on label "Standard 3/4in Recovery Shackles, Pair (Gloss Black )" at bounding box center [463, 260] width 229 height 30
click at [579, 227] on input "Standard 3/4in Recovery Shackles, Pair (Gloss Black )" at bounding box center [579, 227] width 1 height 1
radio input "true"
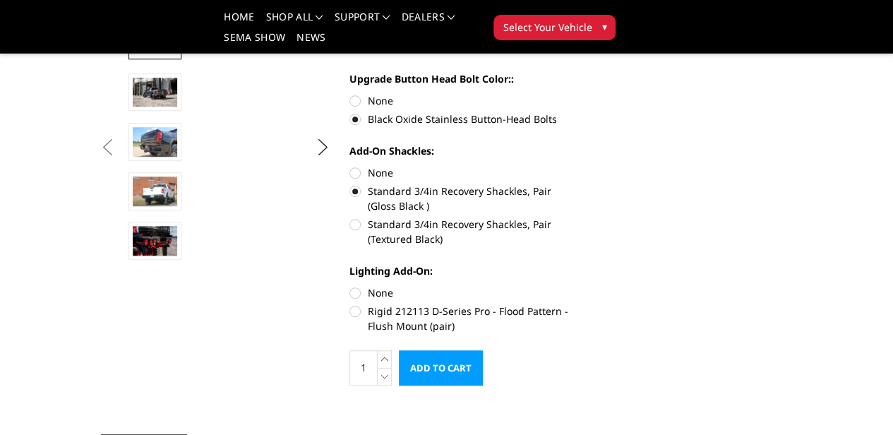
scroll to position [423, 0]
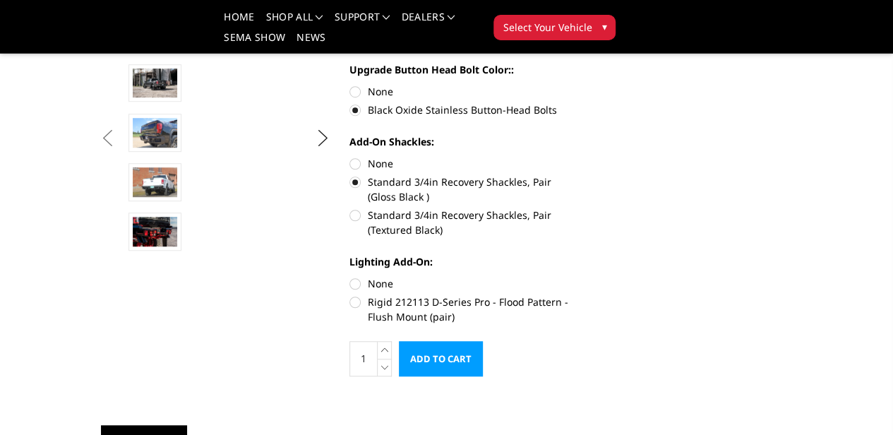
click at [431, 294] on label "Rigid 212113 D-Series Pro - Flood Pattern - Flush Mount (pair)" at bounding box center [463, 309] width 229 height 30
click at [579, 276] on input "Rigid 212113 D-Series Pro - Flood Pattern - Flush Mount (pair)" at bounding box center [579, 276] width 1 height 1
radio input "true"
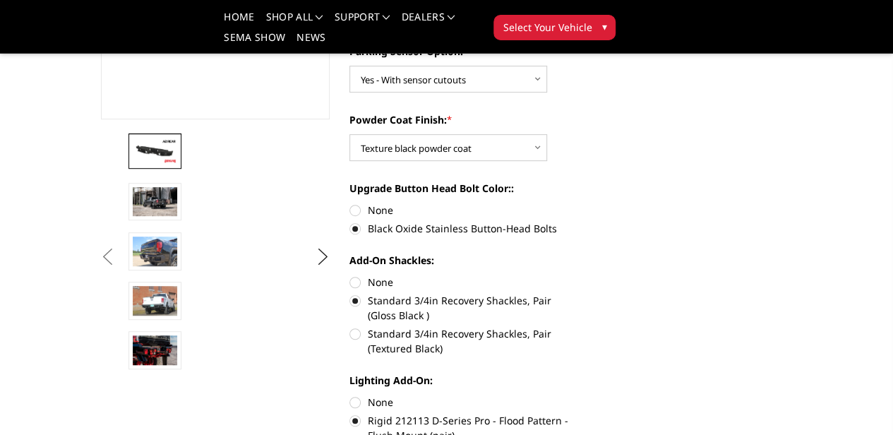
scroll to position [353, 0]
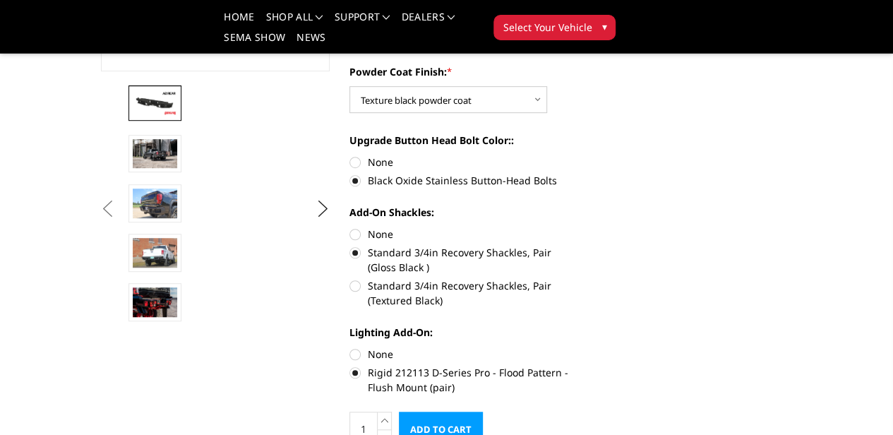
click at [133, 115] on img at bounding box center [155, 102] width 44 height 25
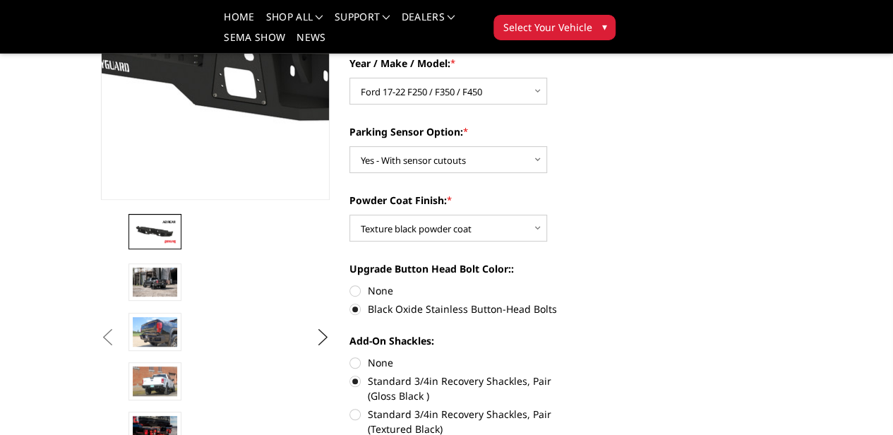
scroll to position [0, 0]
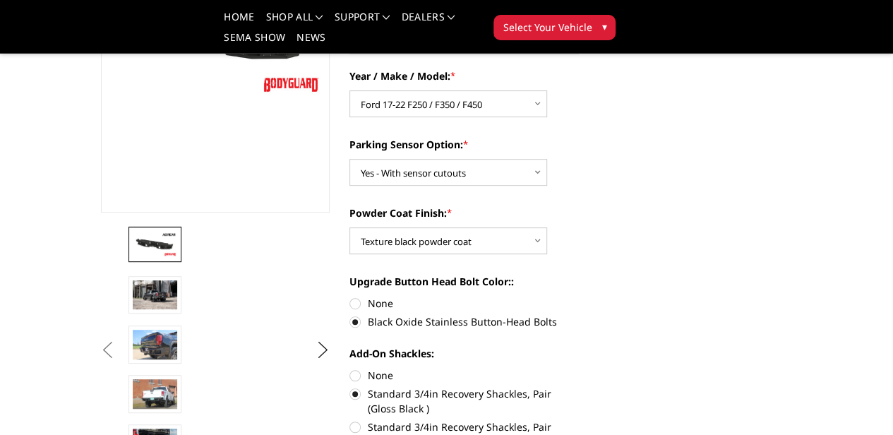
click at [369, 261] on img at bounding box center [391, 246] width 44 height 30
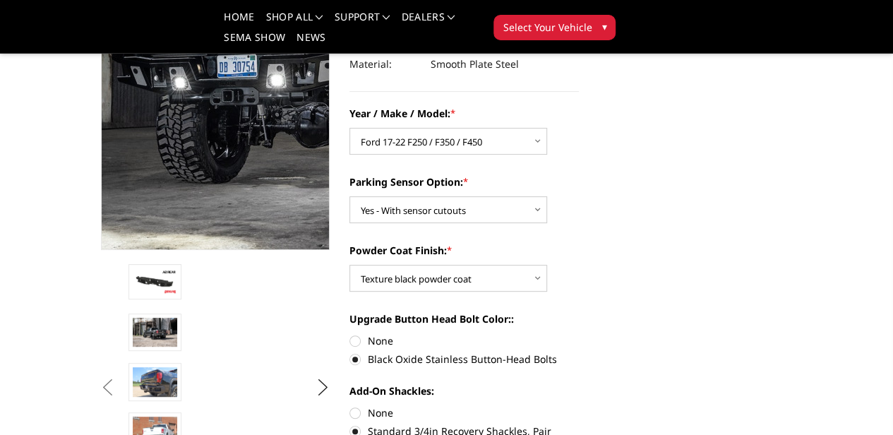
scroll to position [336, 0]
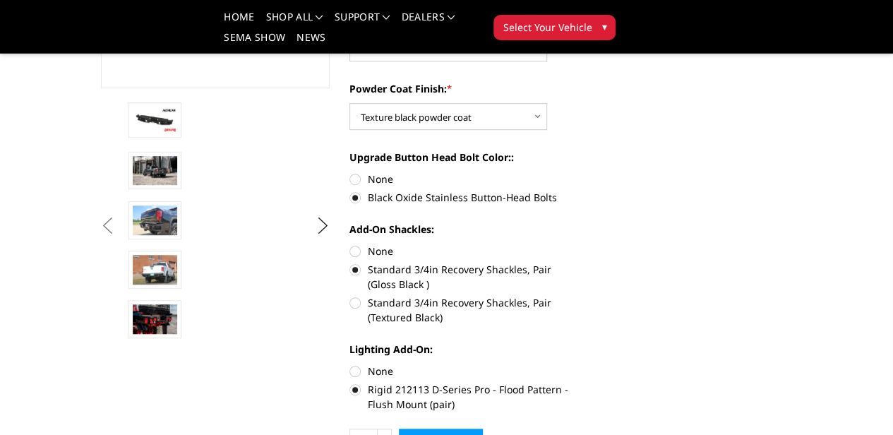
click at [605, 284] on img at bounding box center [627, 270] width 44 height 30
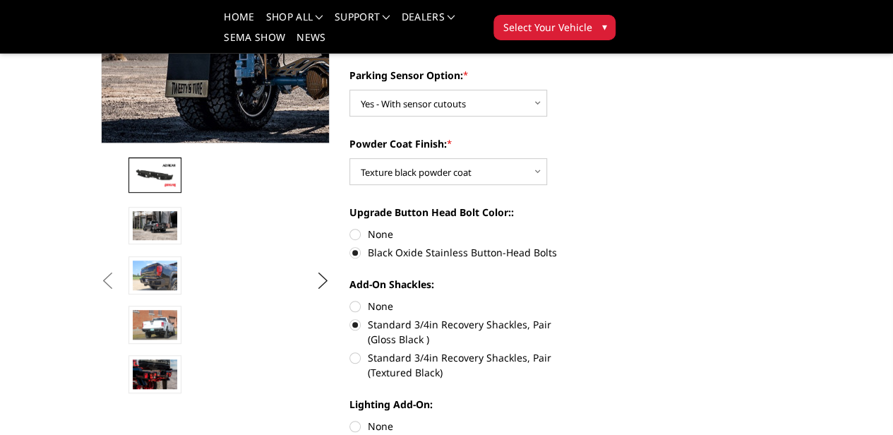
scroll to position [282, 0]
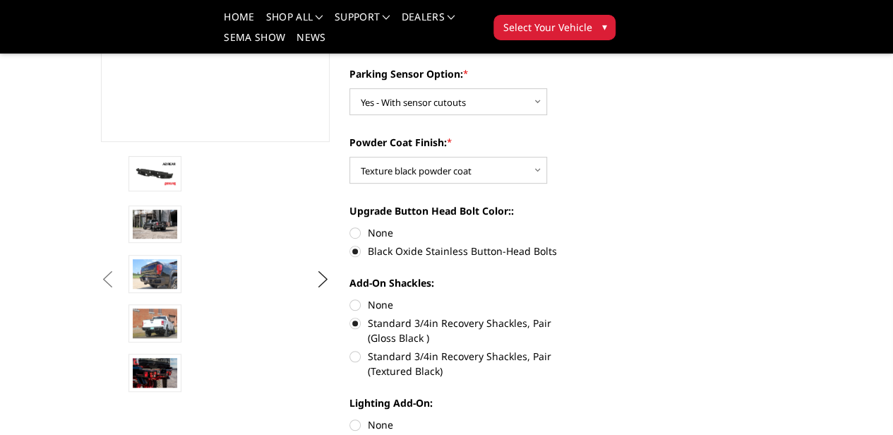
click at [837, 243] on link at bounding box center [863, 224] width 53 height 38
click at [369, 338] on img at bounding box center [391, 323] width 44 height 30
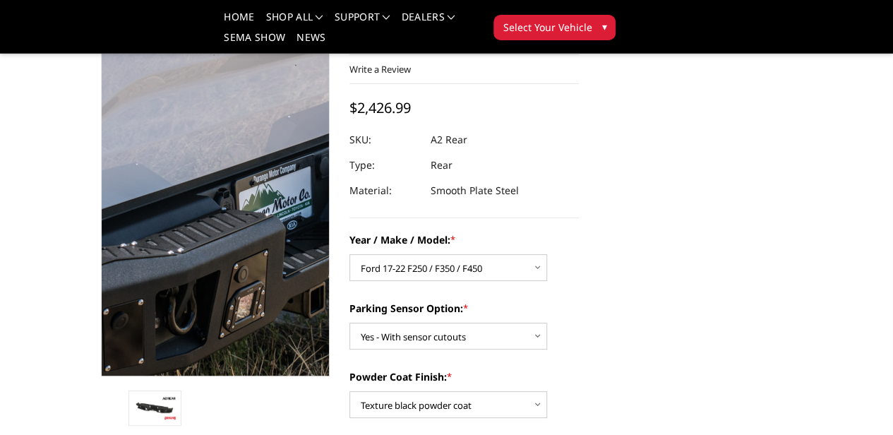
scroll to position [71, 0]
